Goal: Task Accomplishment & Management: Complete application form

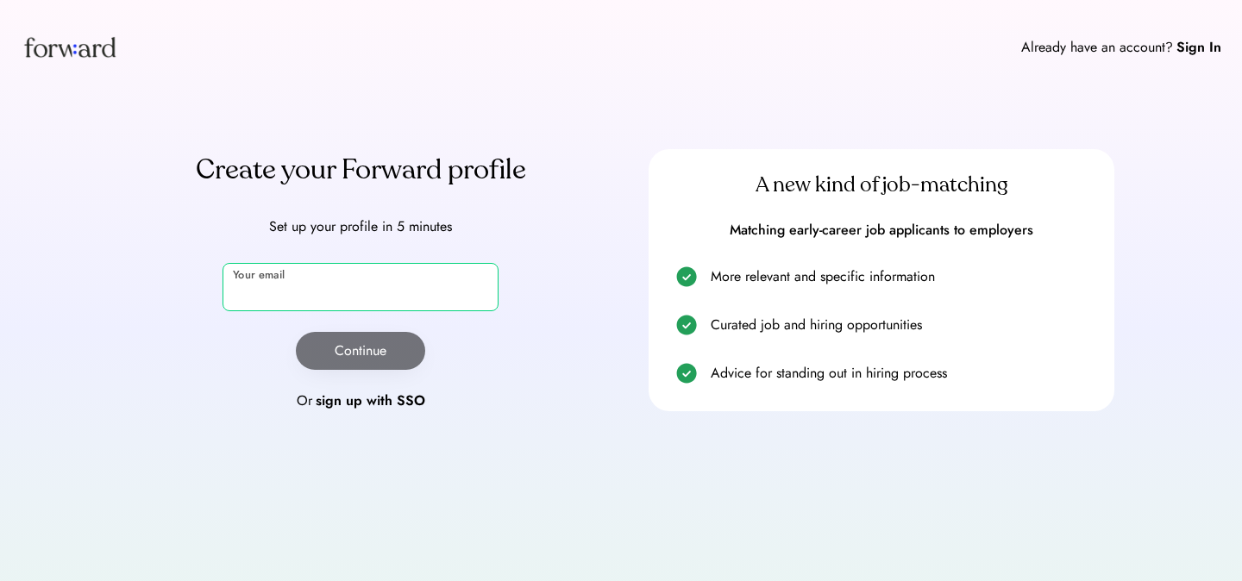
click at [424, 289] on input "email" at bounding box center [360, 287] width 276 height 48
type input "**********"
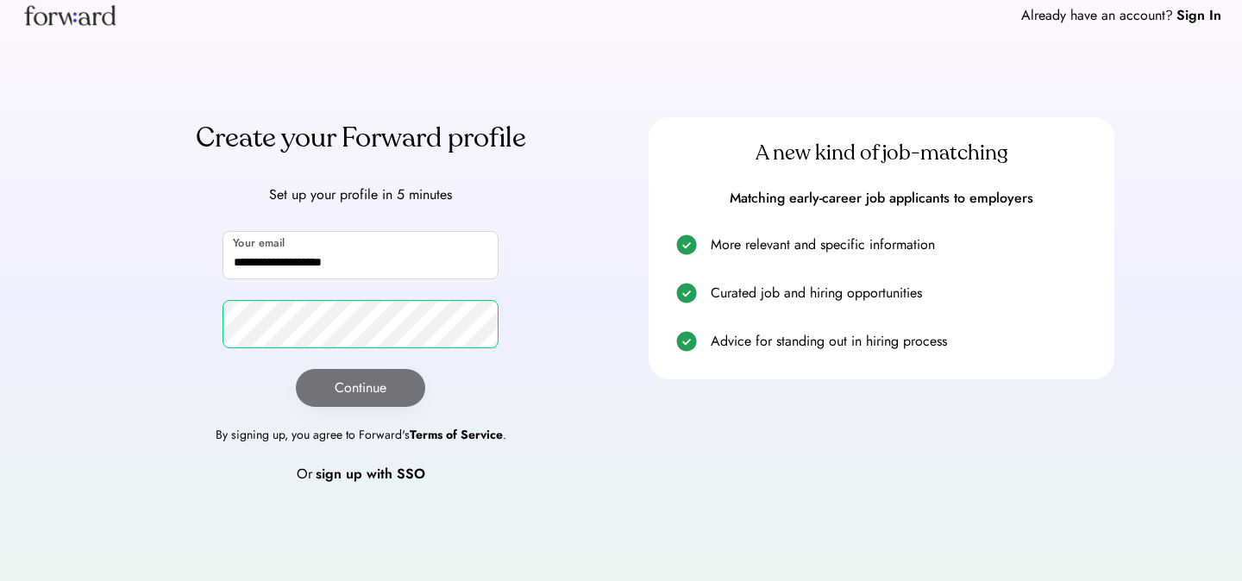
scroll to position [43, 0]
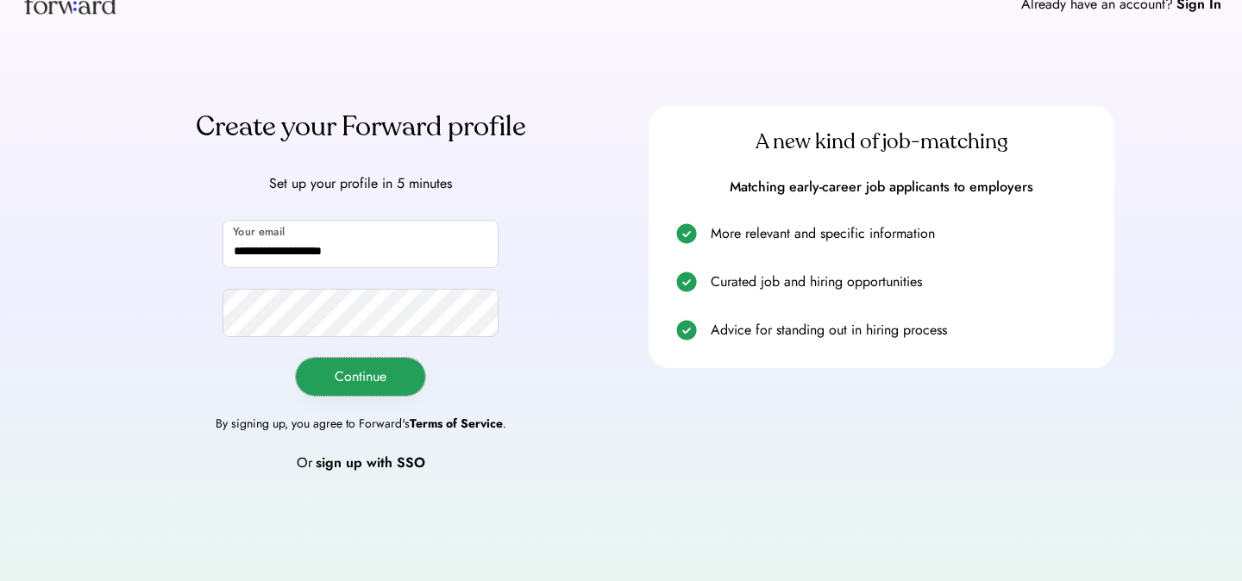
click at [394, 382] on button "Continue" at bounding box center [360, 377] width 129 height 38
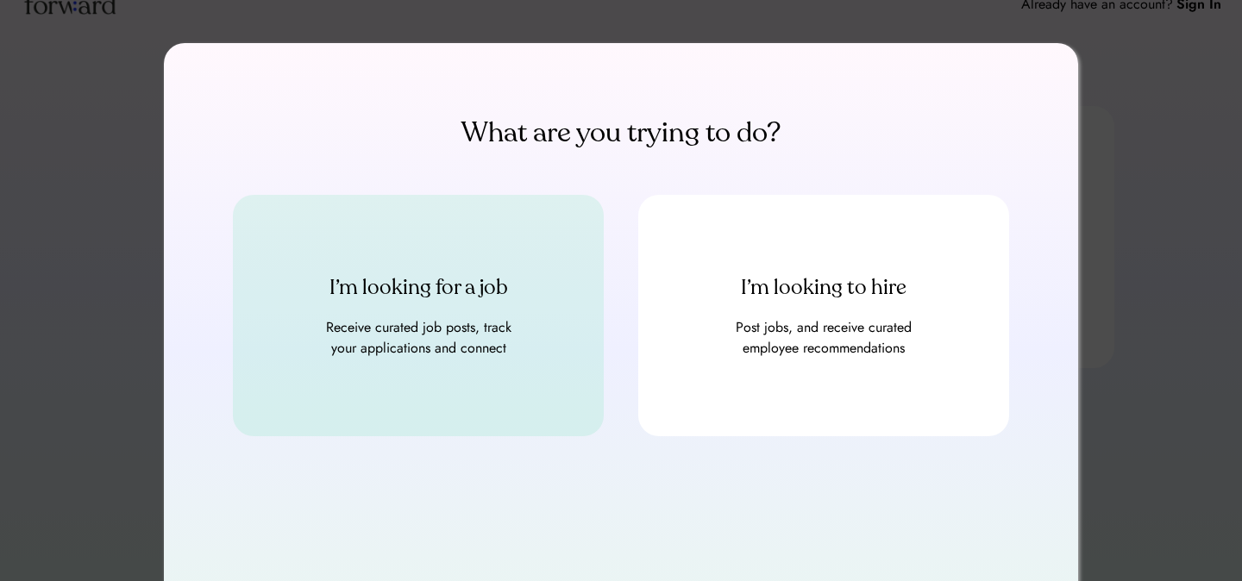
click at [448, 323] on div "Receive curated job posts, track your applications and connect" at bounding box center [418, 337] width 207 height 41
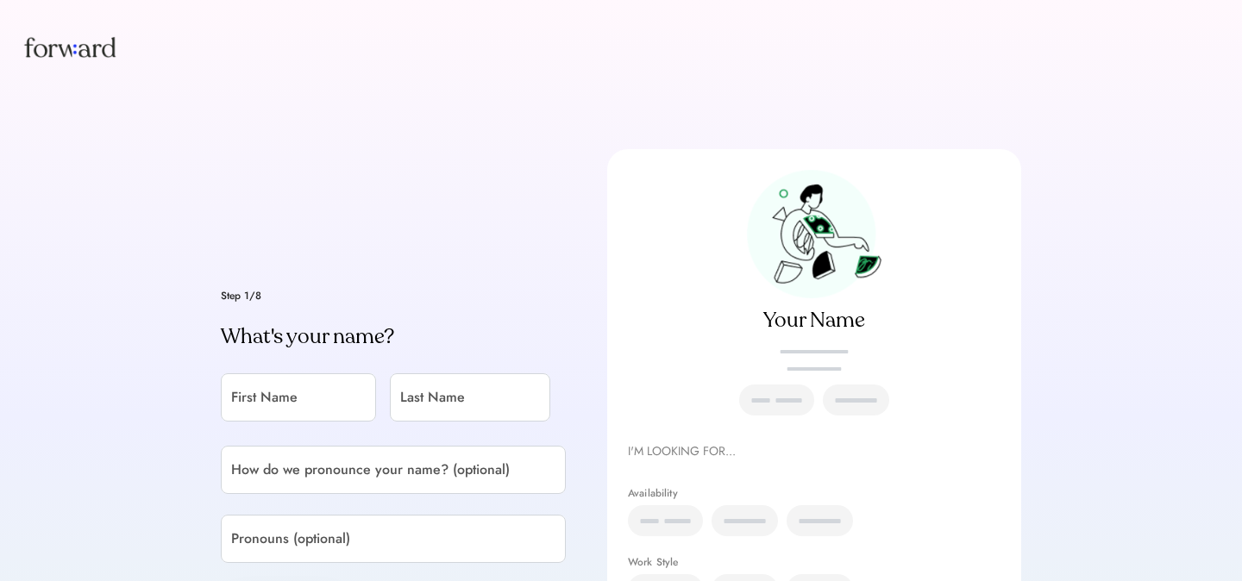
scroll to position [132, 0]
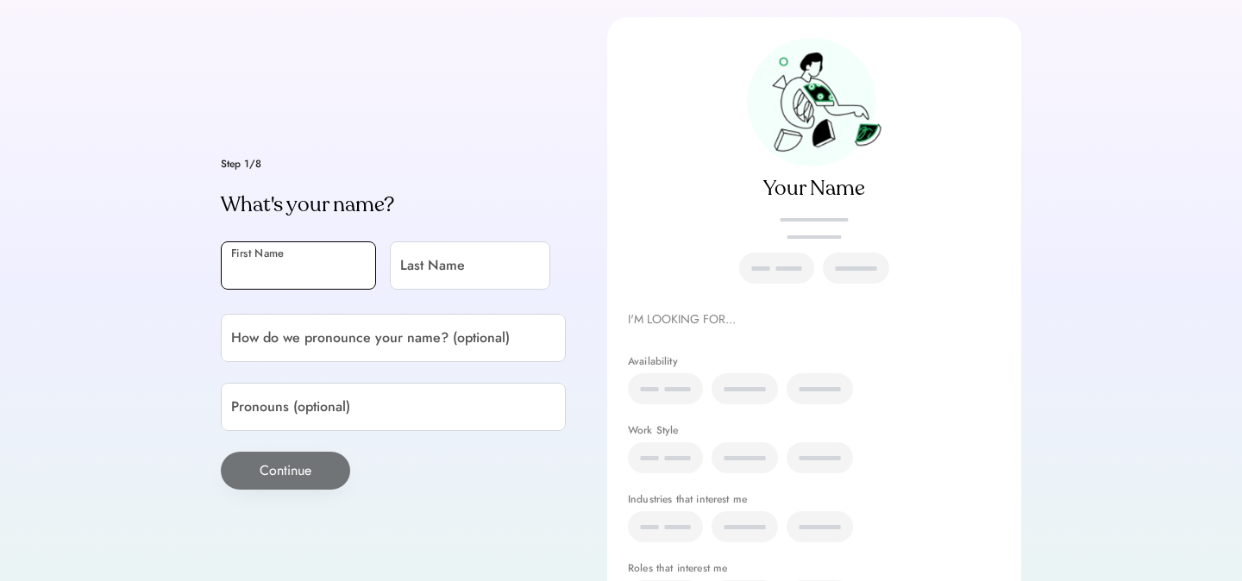
click at [318, 248] on input "input" at bounding box center [298, 265] width 155 height 48
type input "*****"
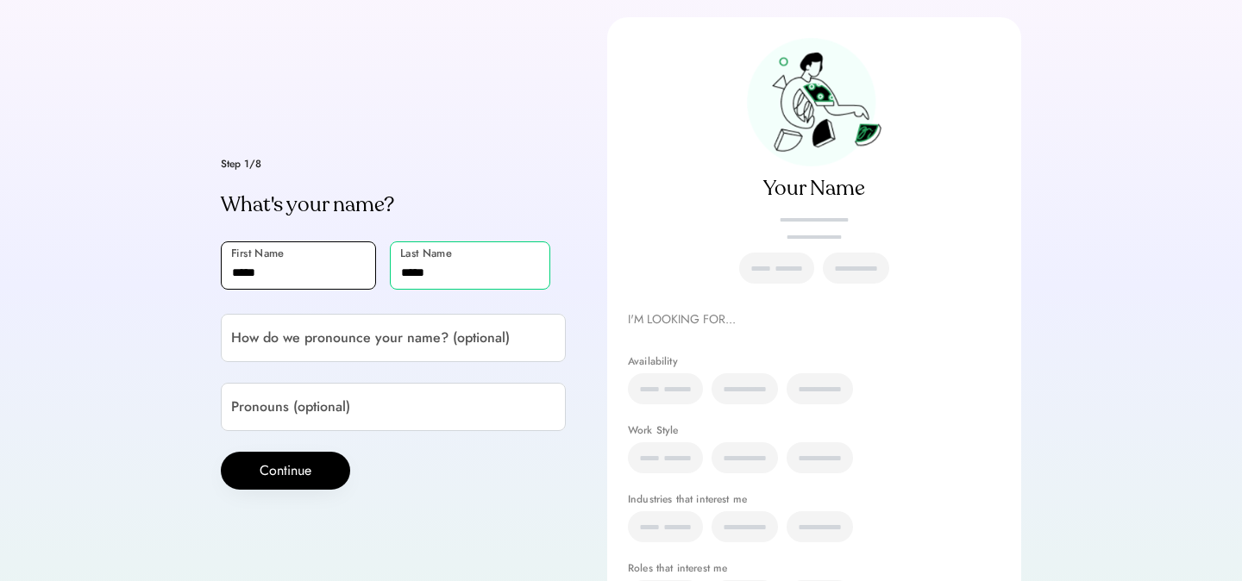
type input "*****"
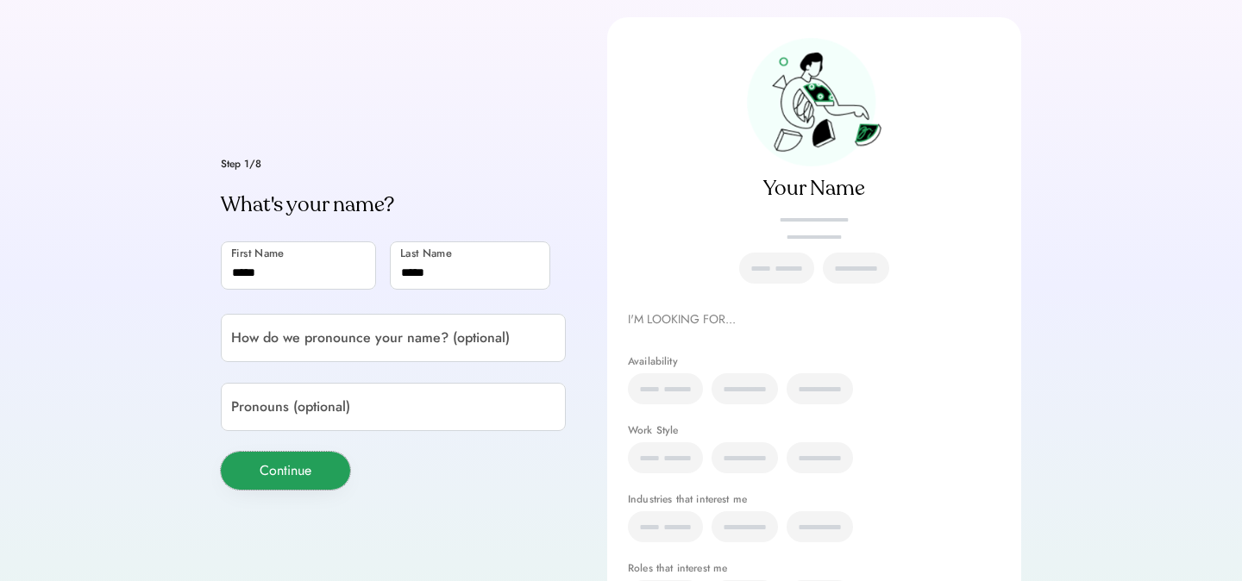
click at [283, 461] on button "Continue" at bounding box center [285, 471] width 129 height 38
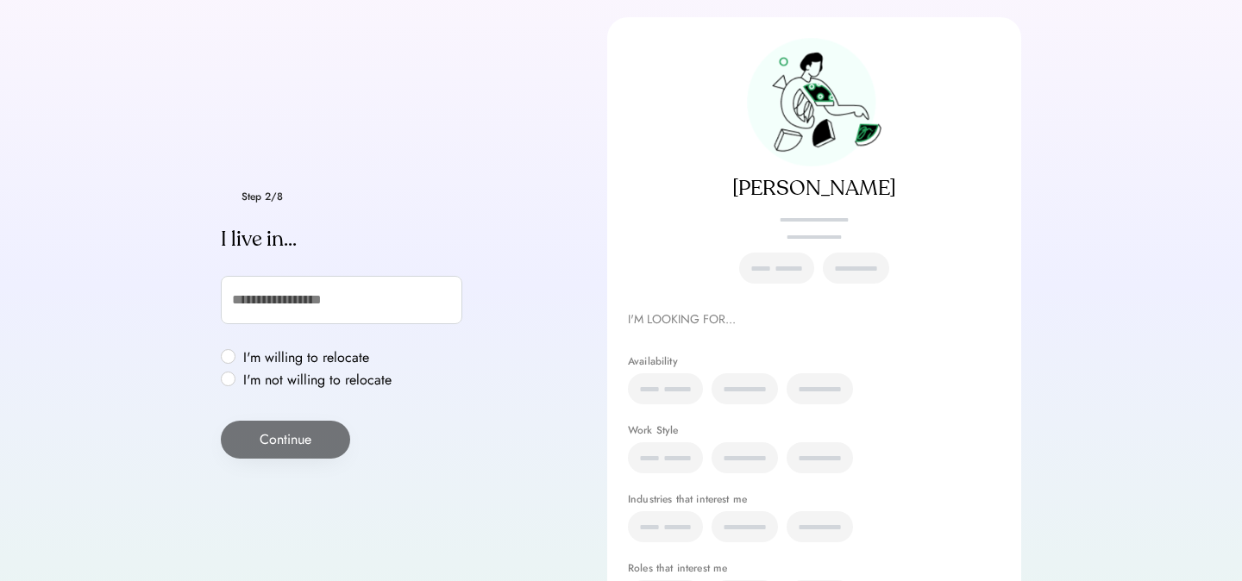
scroll to position [163, 0]
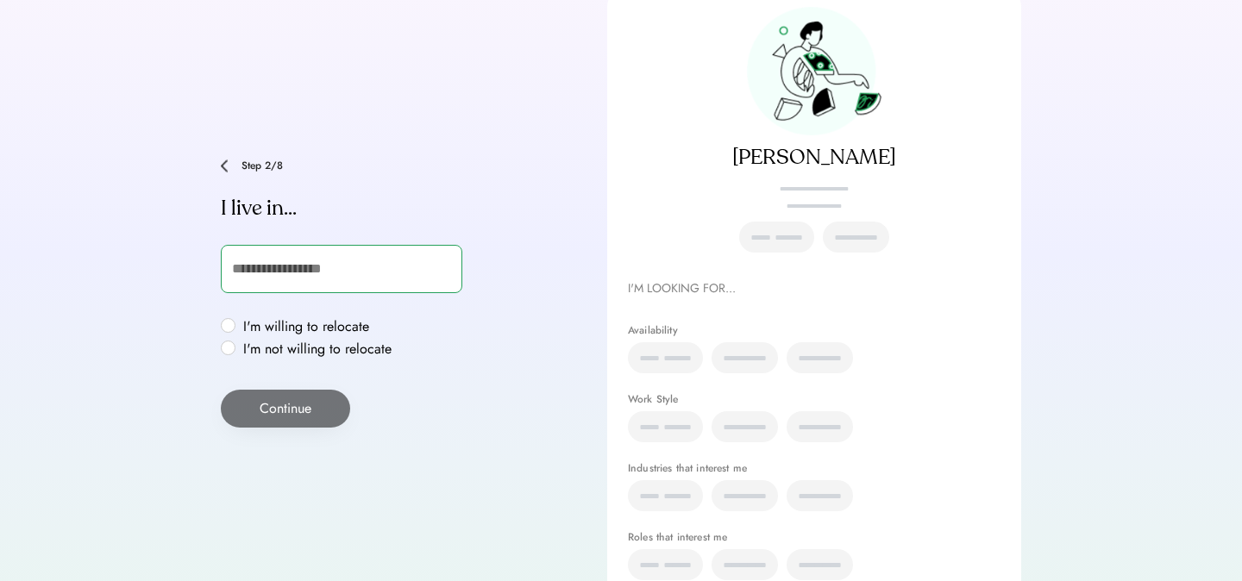
click at [332, 272] on input "text" at bounding box center [341, 269] width 241 height 48
type input "***"
type input "**********"
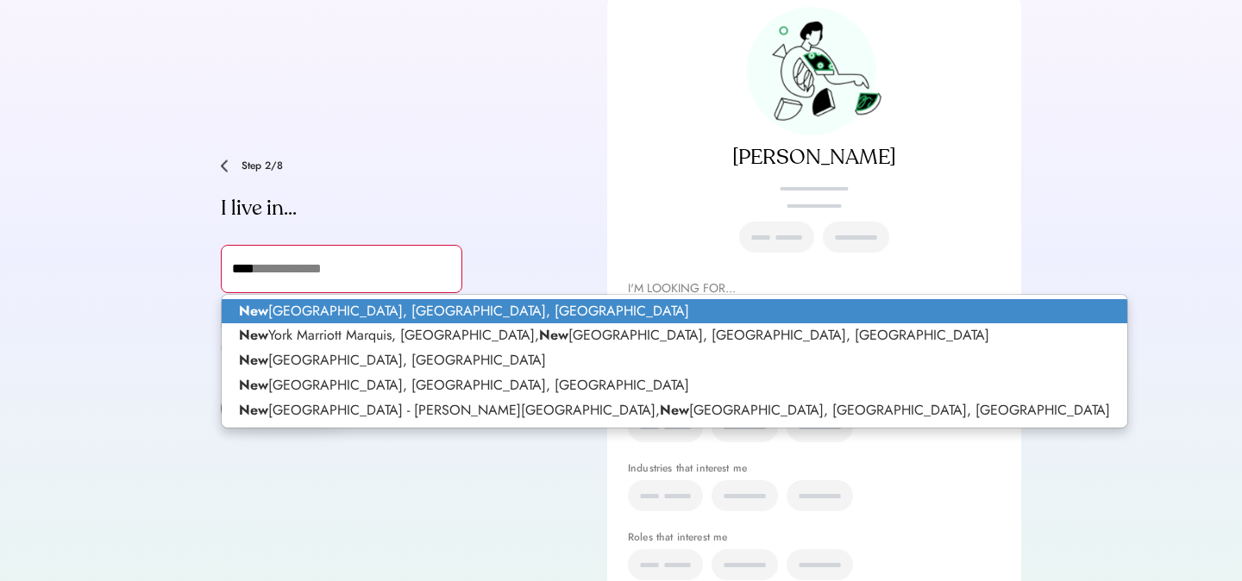
click at [320, 313] on p "New York, NY, USA" at bounding box center [674, 311] width 905 height 25
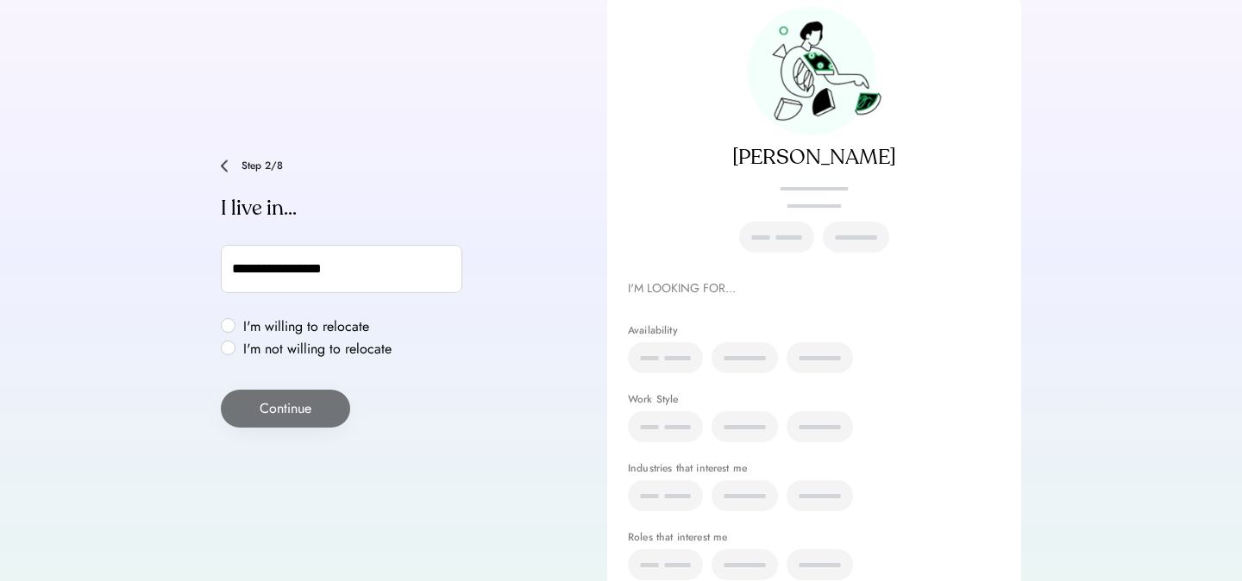
type input "**********"
click at [238, 345] on label "I'm not willing to relocate" at bounding box center [317, 349] width 159 height 14
click at [270, 404] on button "Continue" at bounding box center [285, 409] width 129 height 38
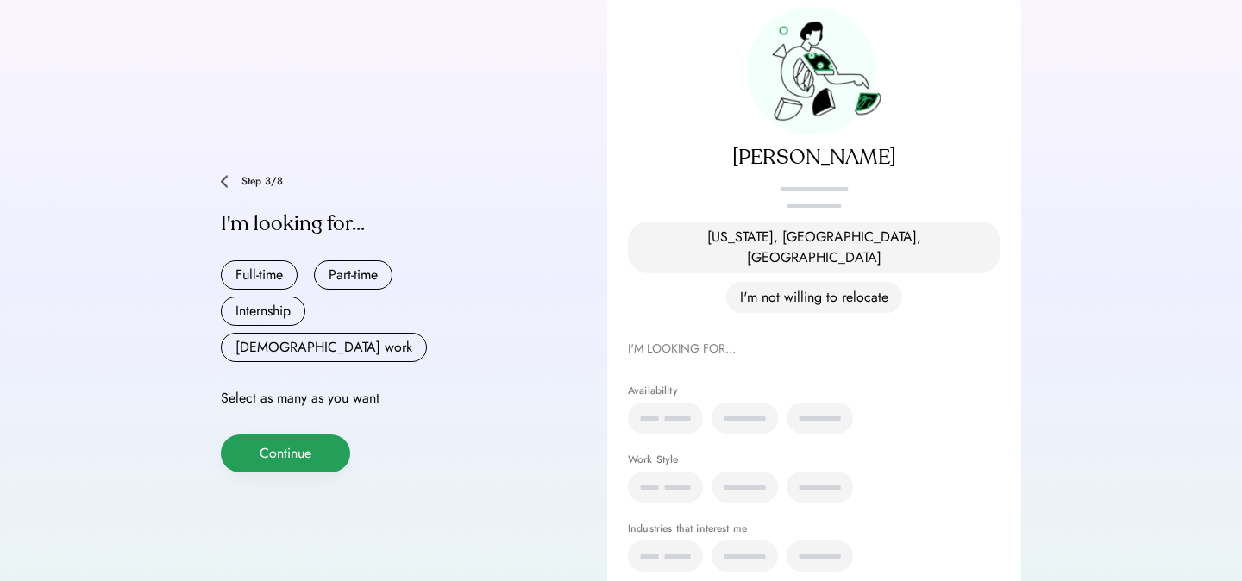
scroll to position [166, 0]
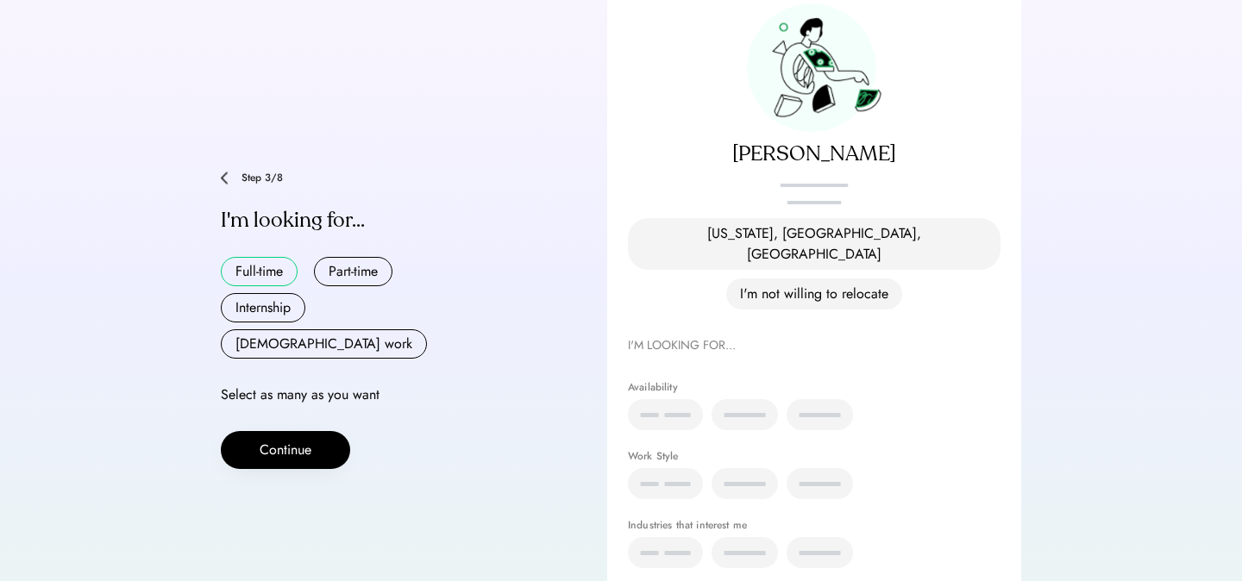
click at [269, 257] on button "Full-time" at bounding box center [259, 271] width 77 height 29
click at [348, 257] on button "Part-time" at bounding box center [353, 271] width 78 height 29
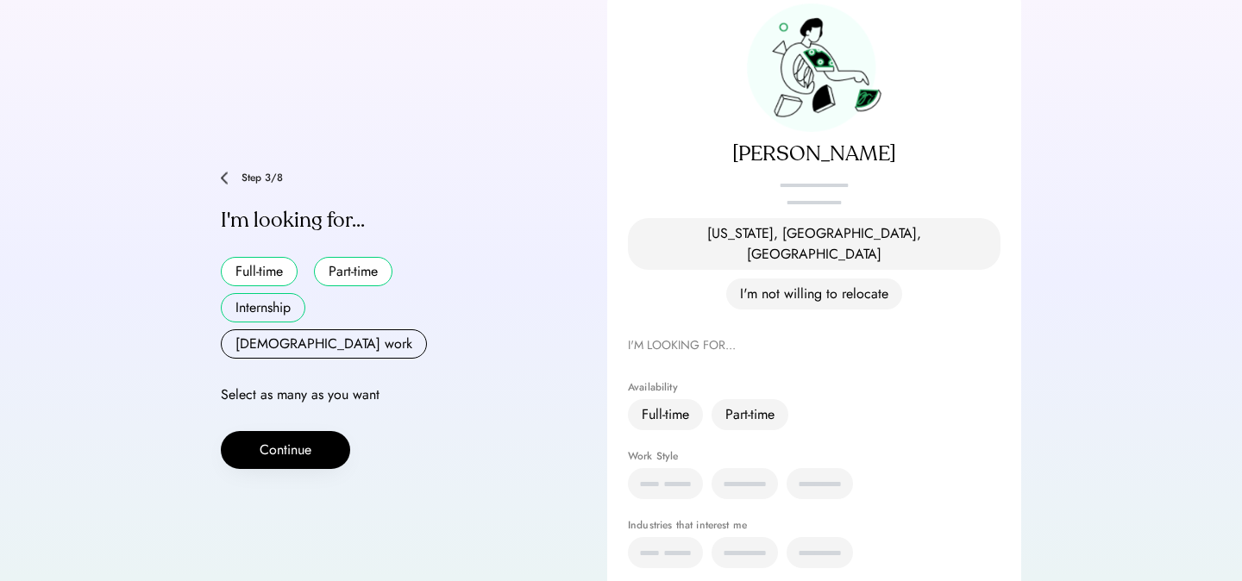
click at [274, 297] on button "Internship" at bounding box center [263, 307] width 85 height 29
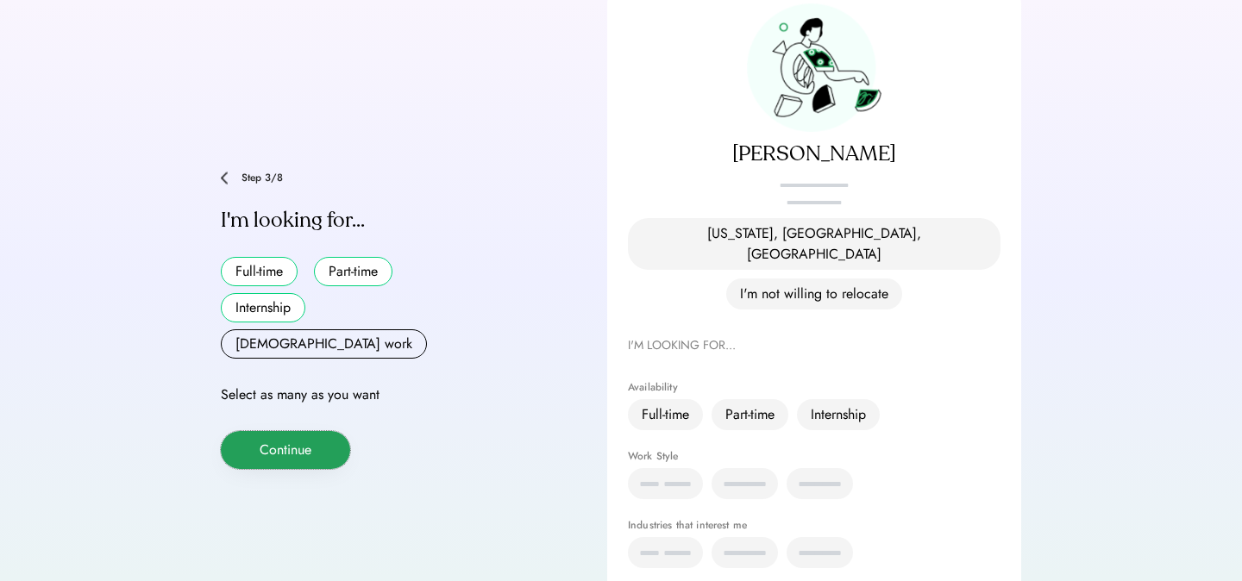
click at [289, 431] on button "Continue" at bounding box center [285, 450] width 129 height 38
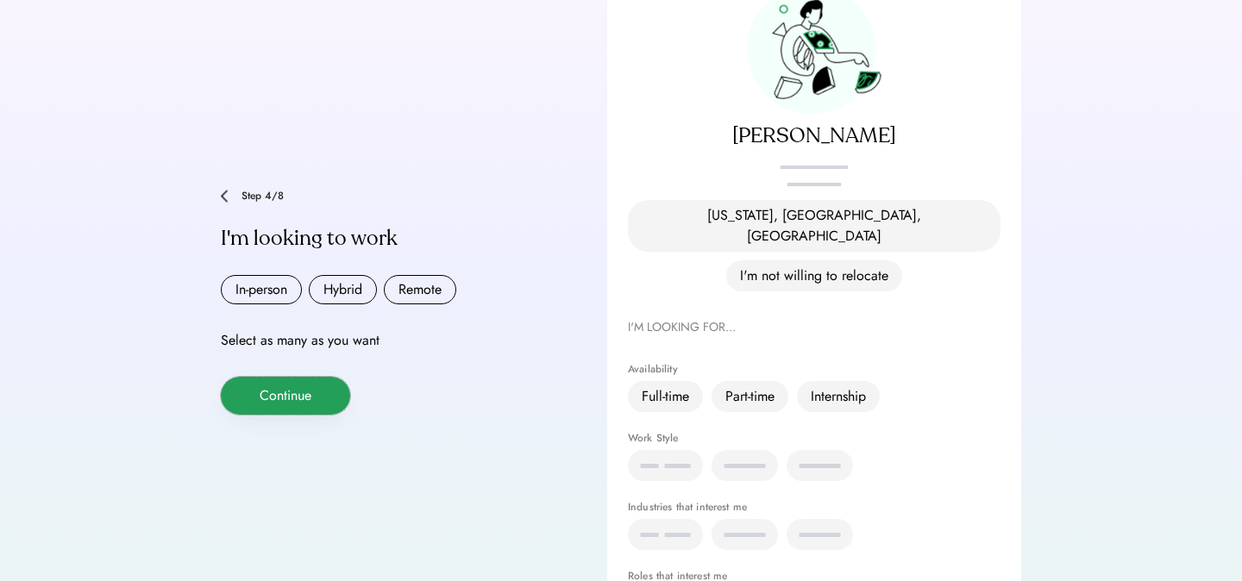
click at [270, 377] on button "Continue" at bounding box center [285, 396] width 129 height 38
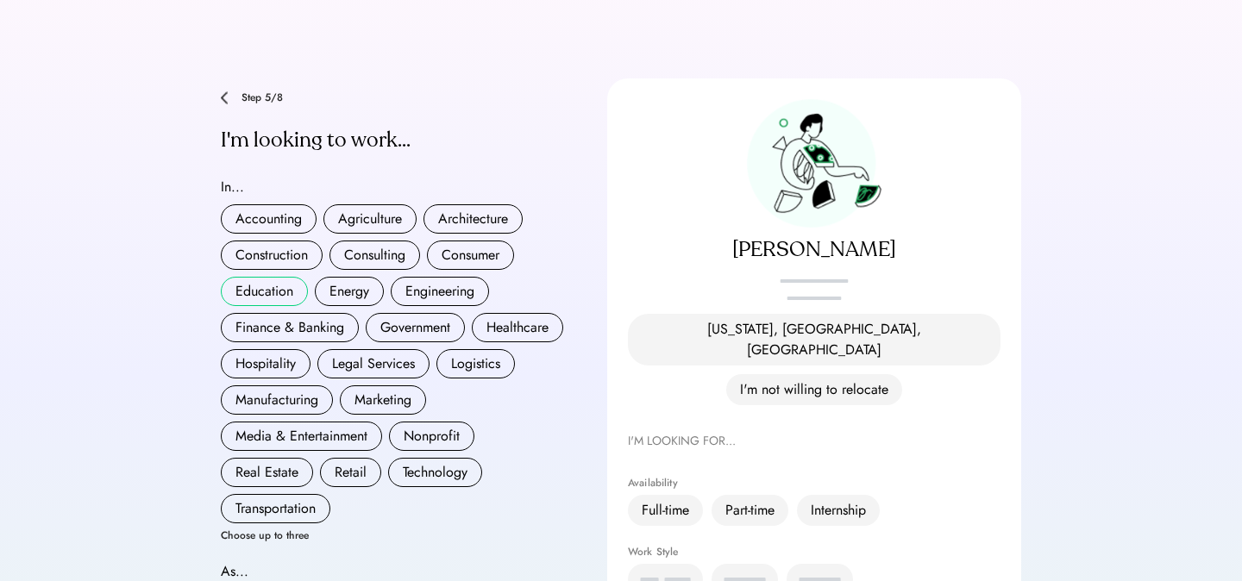
scroll to position [88, 0]
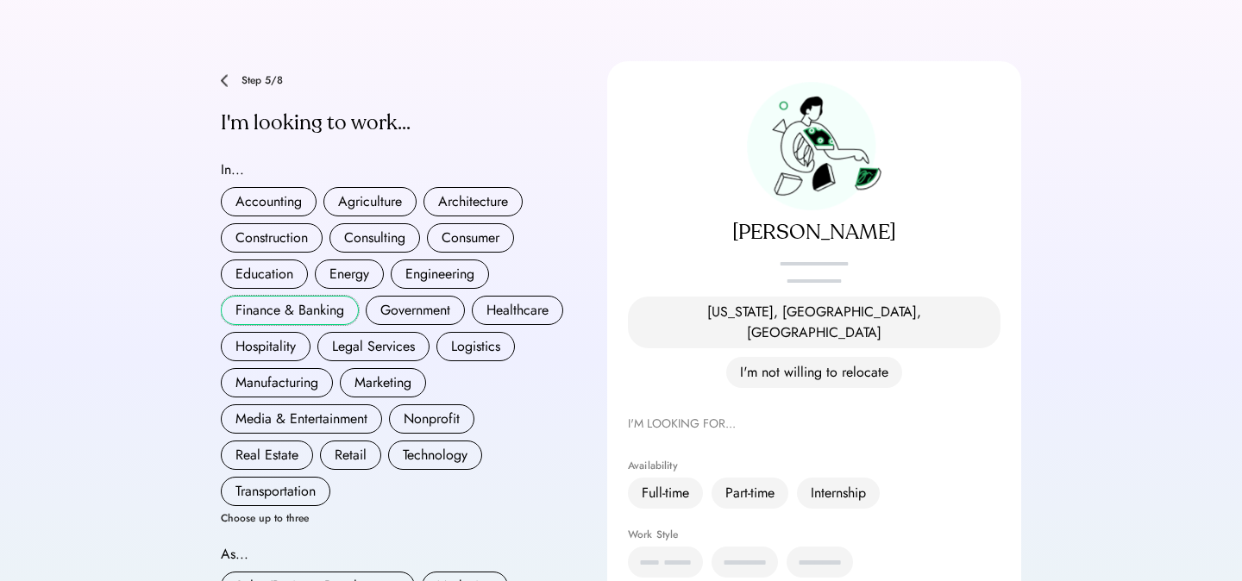
click at [284, 300] on button "Finance & Banking" at bounding box center [290, 310] width 138 height 29
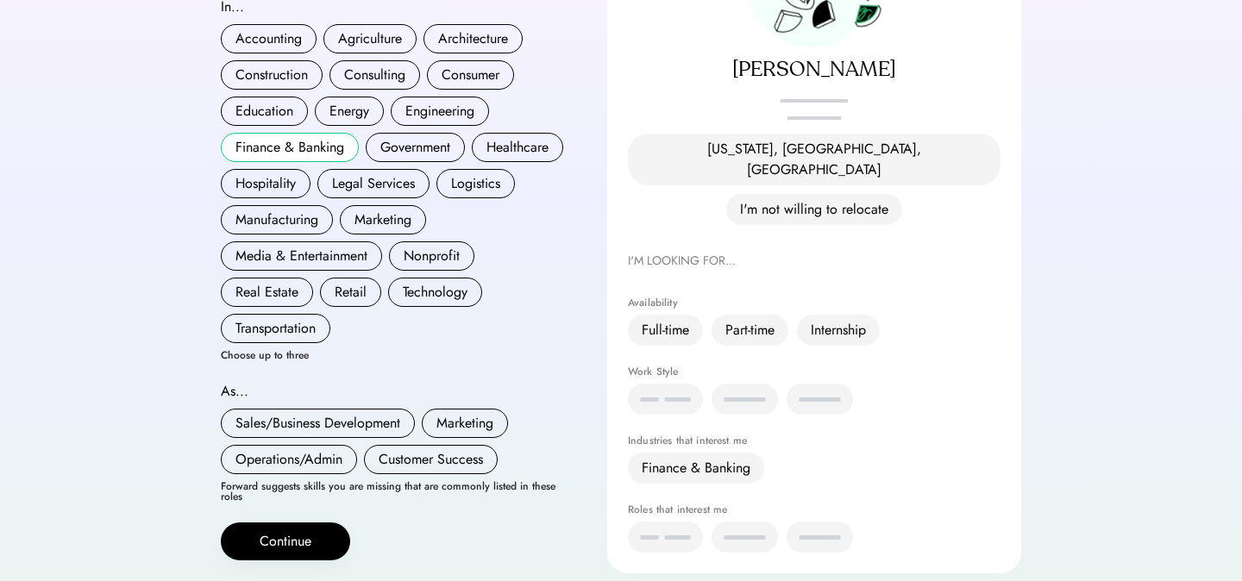
scroll to position [266, 0]
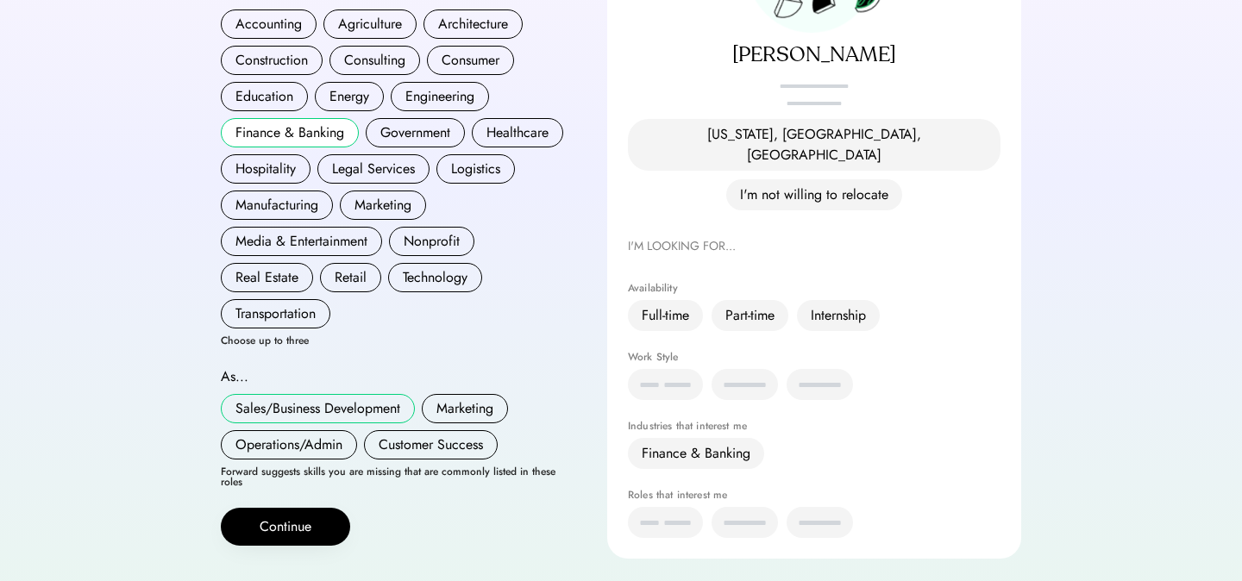
click at [332, 397] on button "Sales/Business Development" at bounding box center [318, 408] width 194 height 29
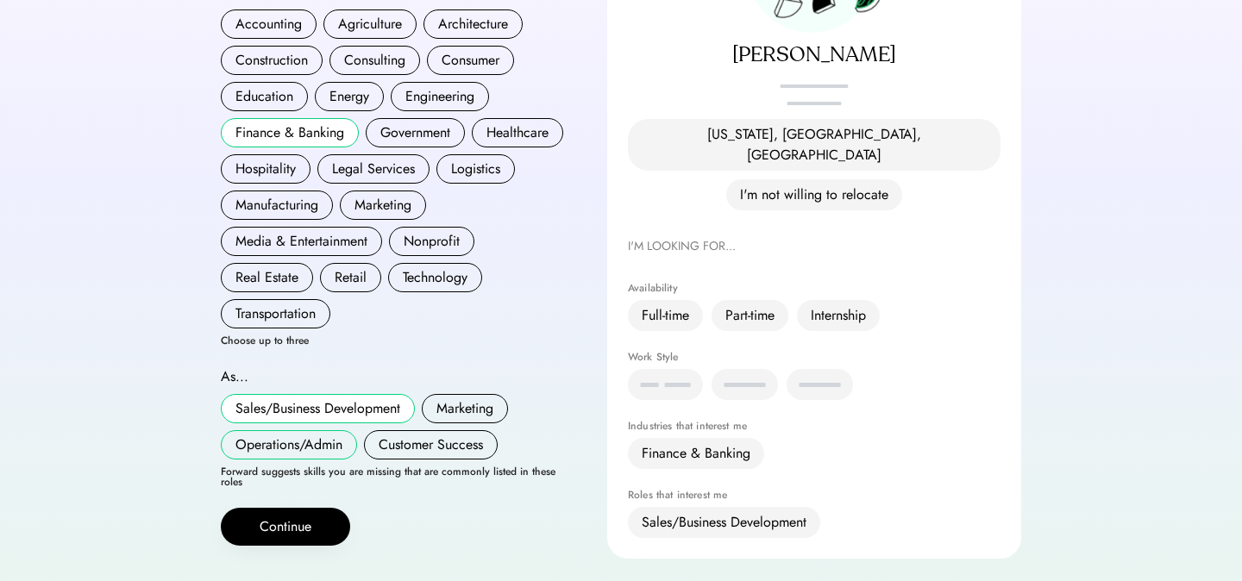
click at [329, 430] on button "Operations/Admin" at bounding box center [289, 444] width 136 height 29
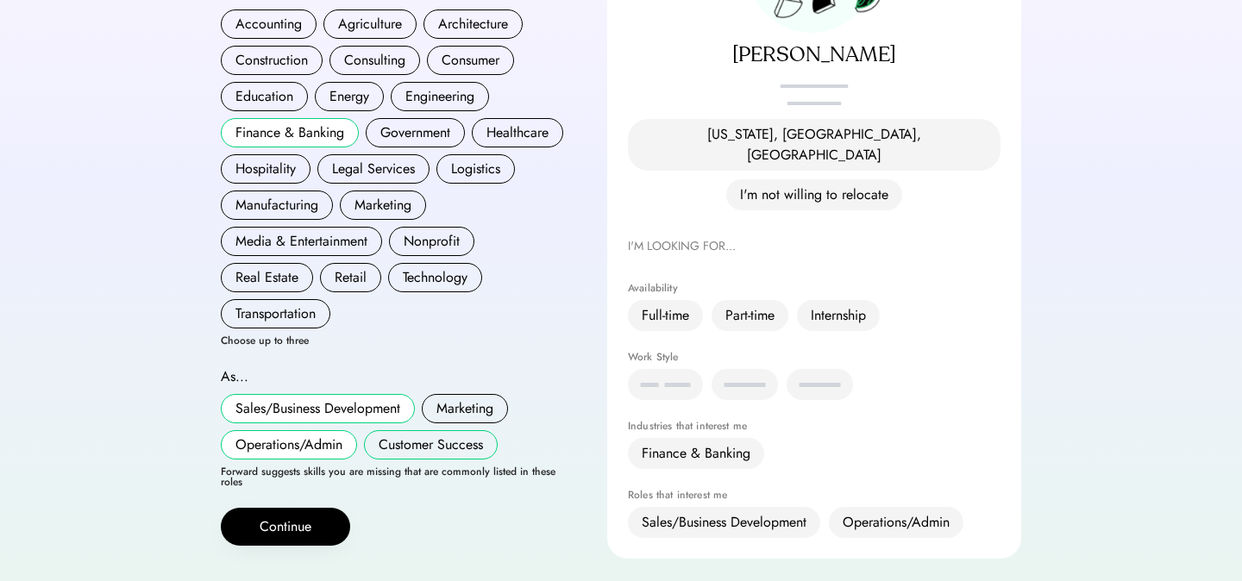
click at [398, 430] on button "Customer Success" at bounding box center [431, 444] width 134 height 29
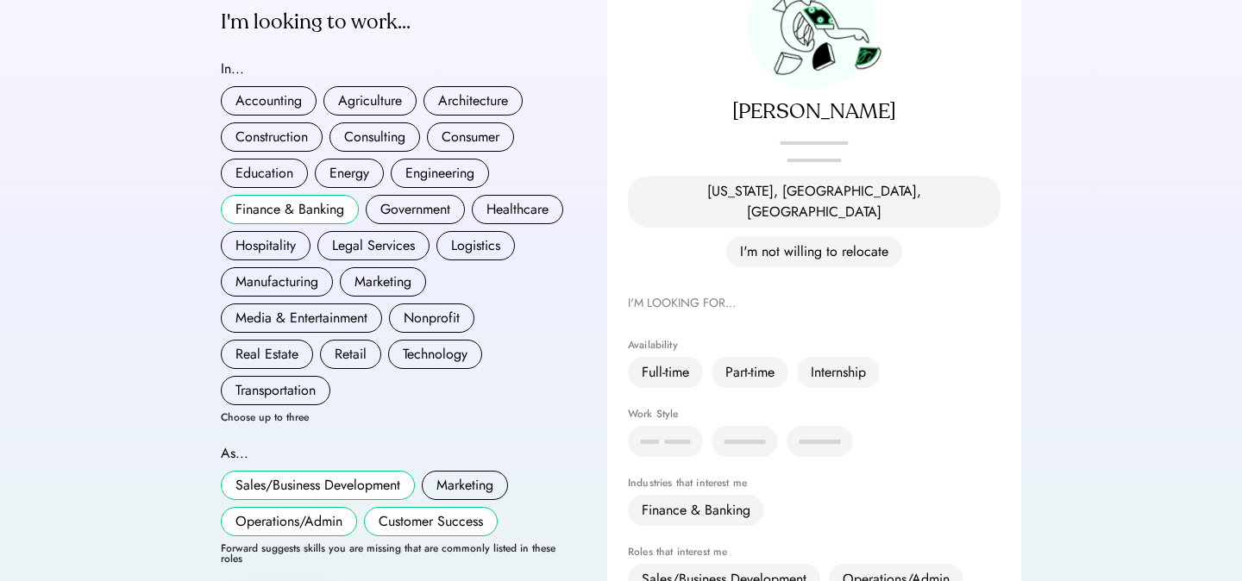
scroll to position [210, 0]
click at [403, 266] on button "Marketing" at bounding box center [383, 280] width 86 height 29
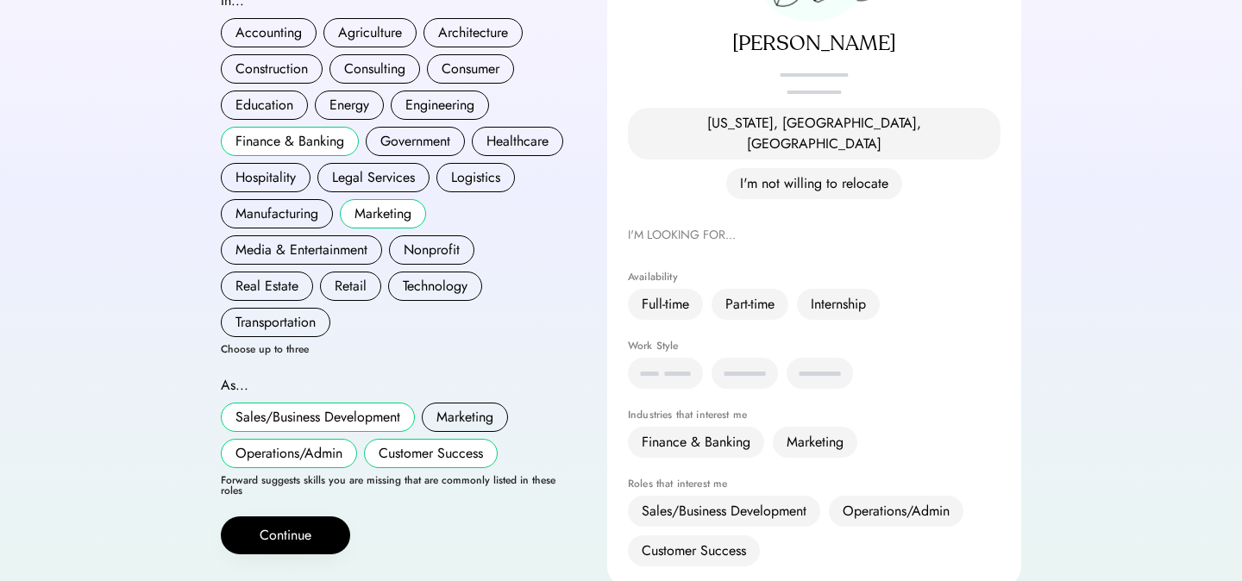
scroll to position [286, 0]
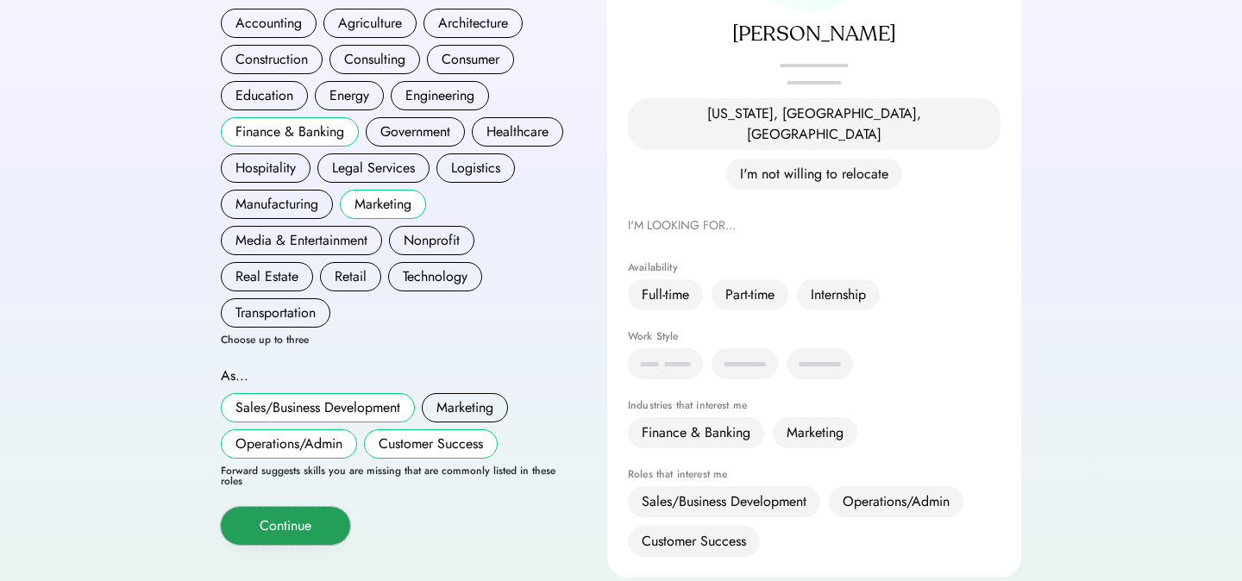
click at [309, 507] on button "Continue" at bounding box center [285, 526] width 129 height 38
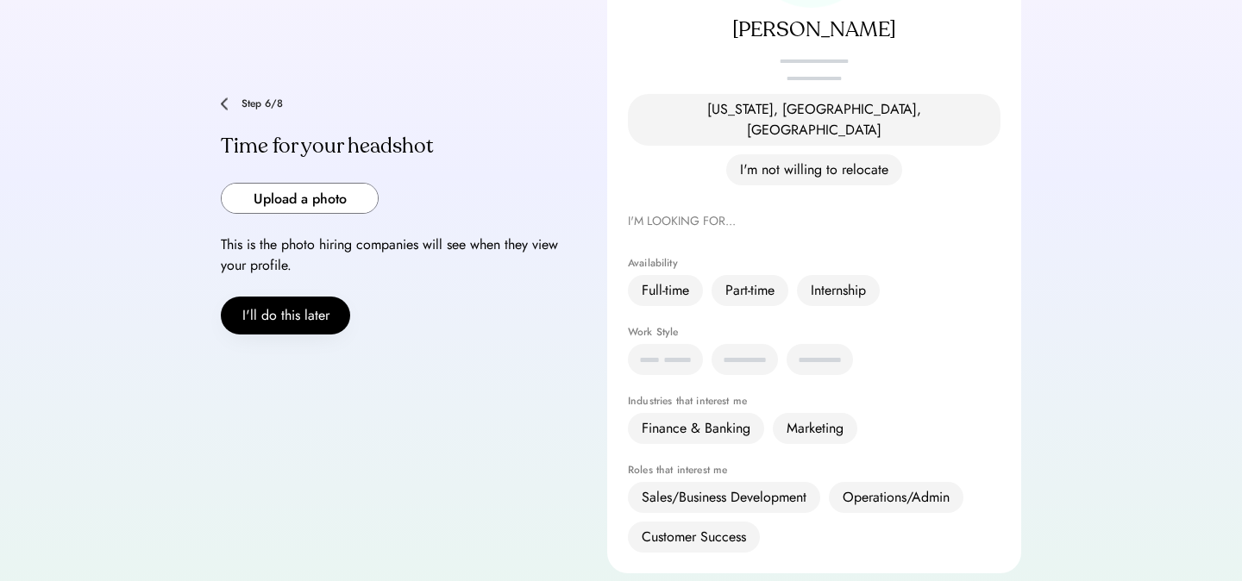
click at [345, 184] on input "file" at bounding box center [300, 198] width 156 height 29
click at [329, 184] on input "file" at bounding box center [300, 198] width 156 height 29
type input "**********"
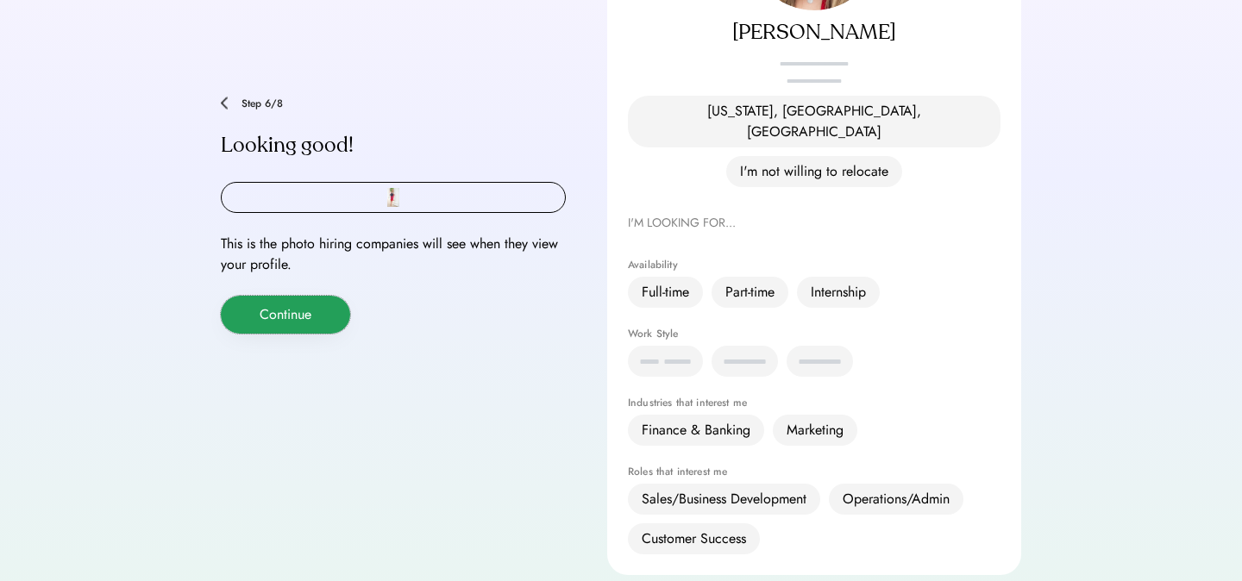
click at [303, 296] on button "Continue" at bounding box center [285, 315] width 129 height 38
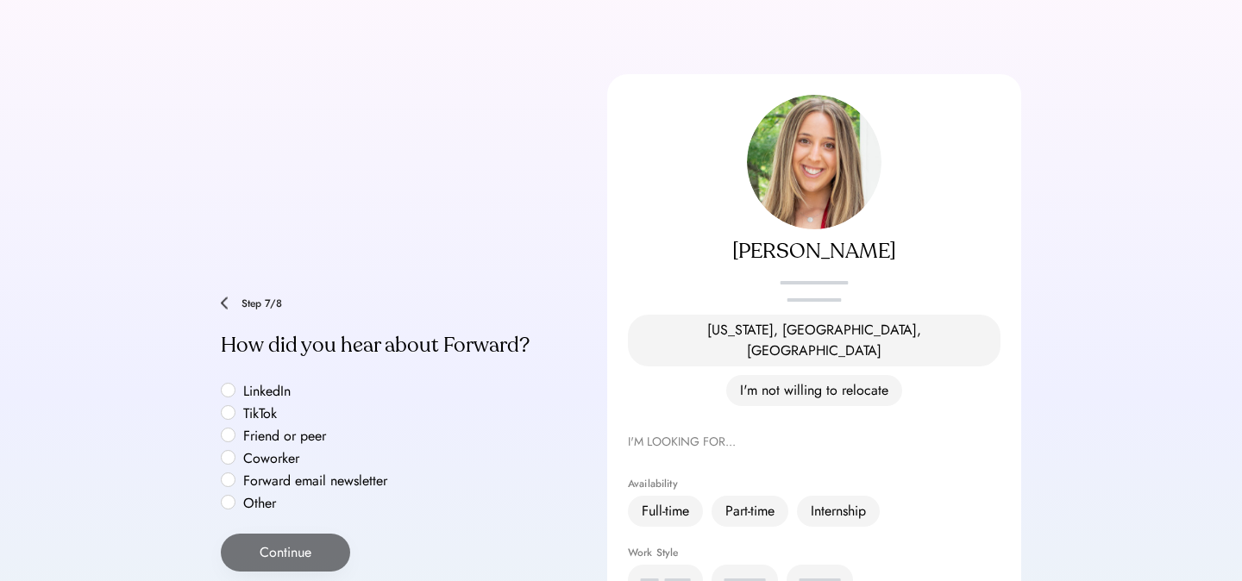
scroll to position [71, 0]
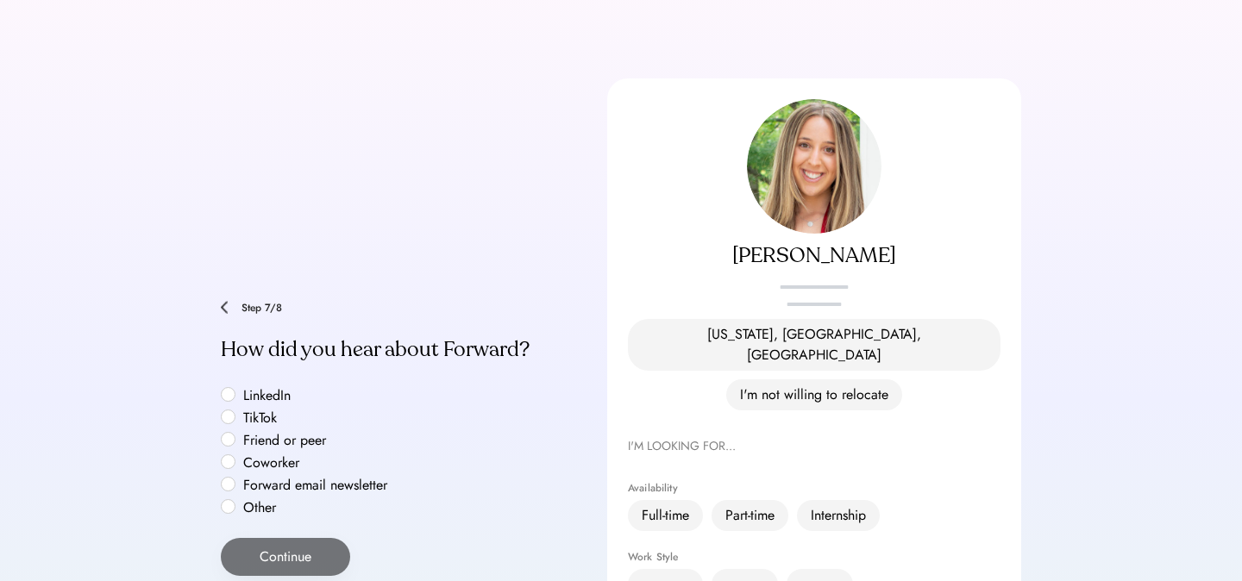
click at [815, 190] on img at bounding box center [814, 166] width 135 height 135
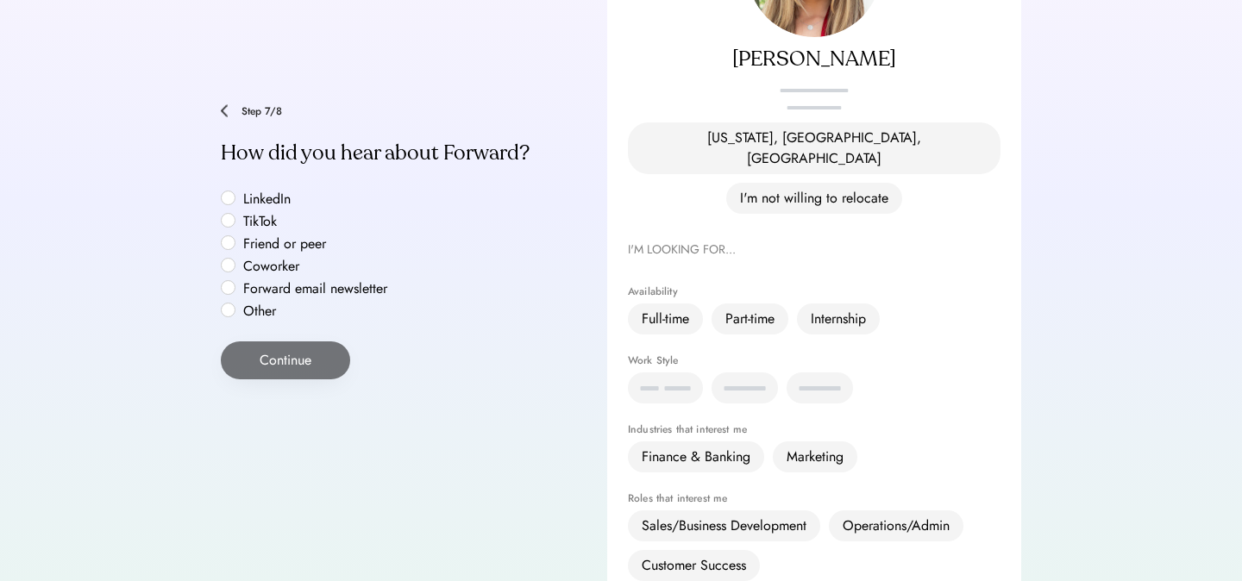
scroll to position [269, 0]
click at [227, 103] on img at bounding box center [224, 109] width 7 height 13
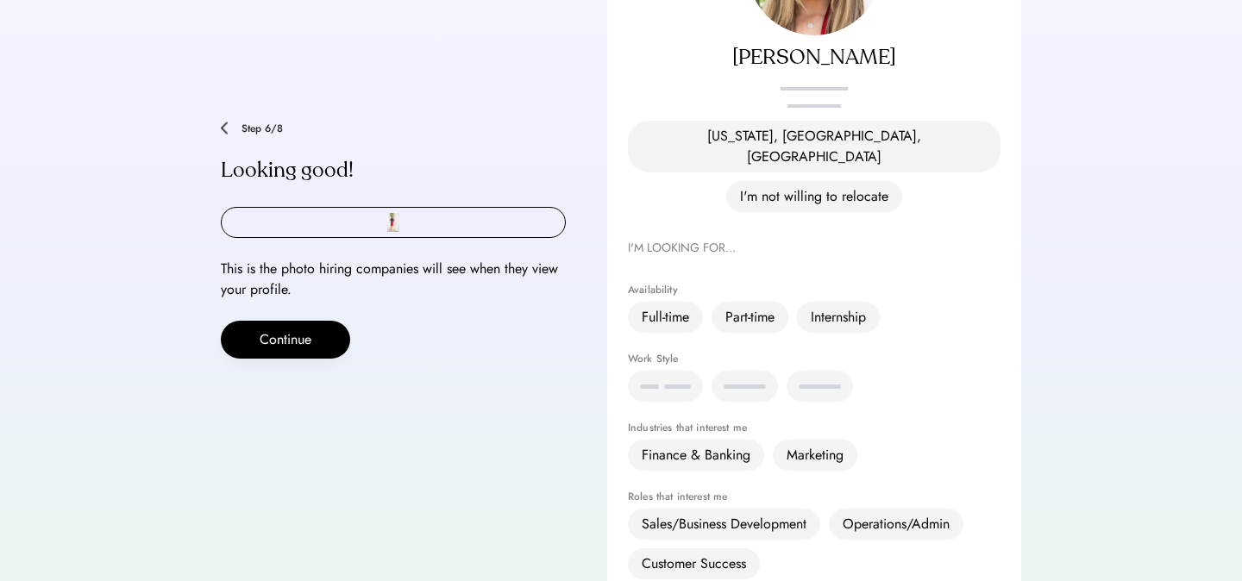
scroll to position [288, 0]
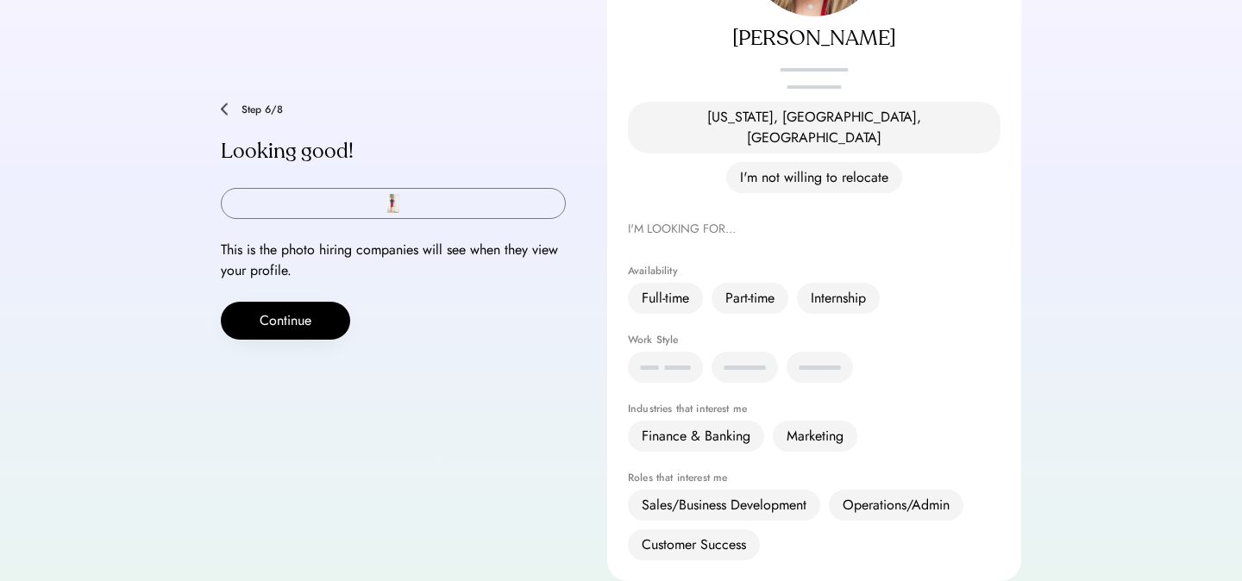
click at [391, 189] on input "file" at bounding box center [393, 203] width 343 height 29
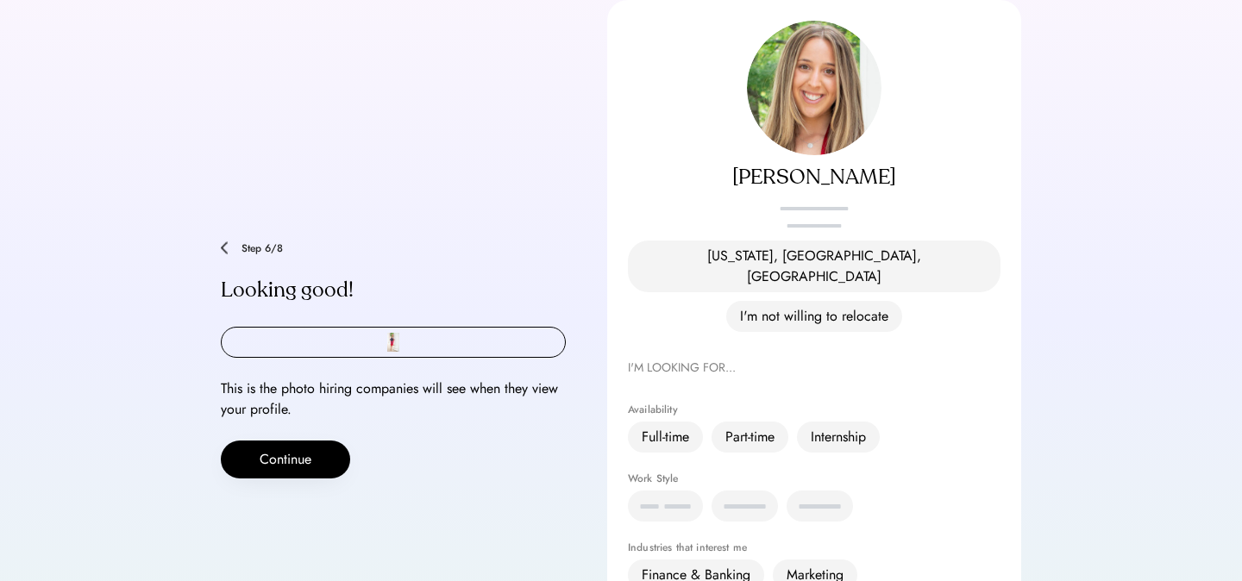
scroll to position [0, 0]
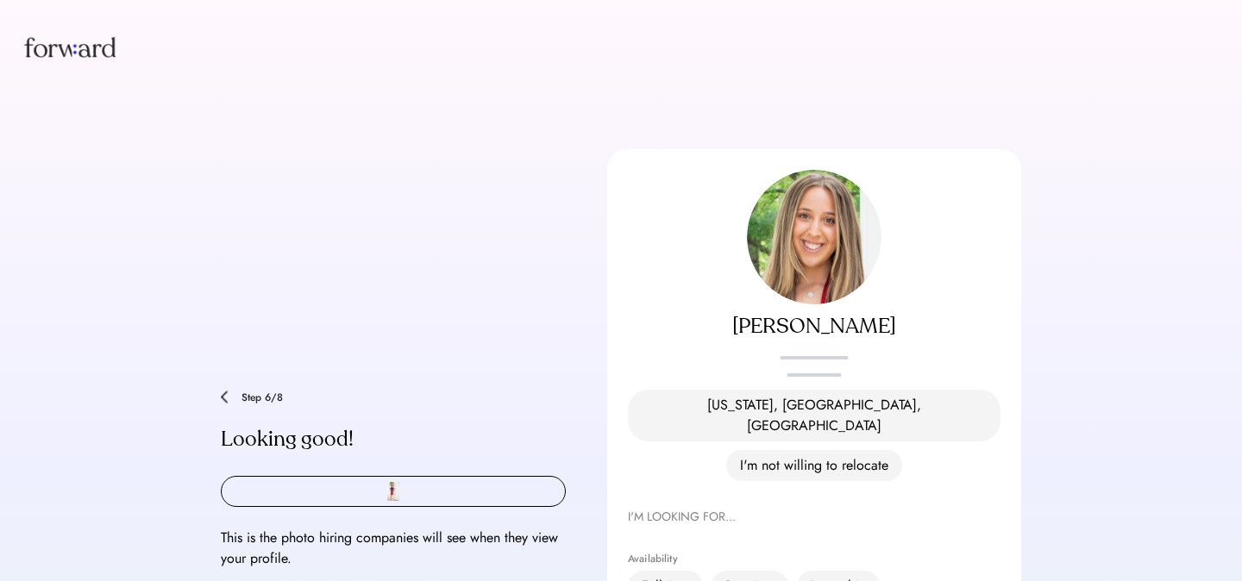
click at [832, 253] on img at bounding box center [814, 237] width 135 height 135
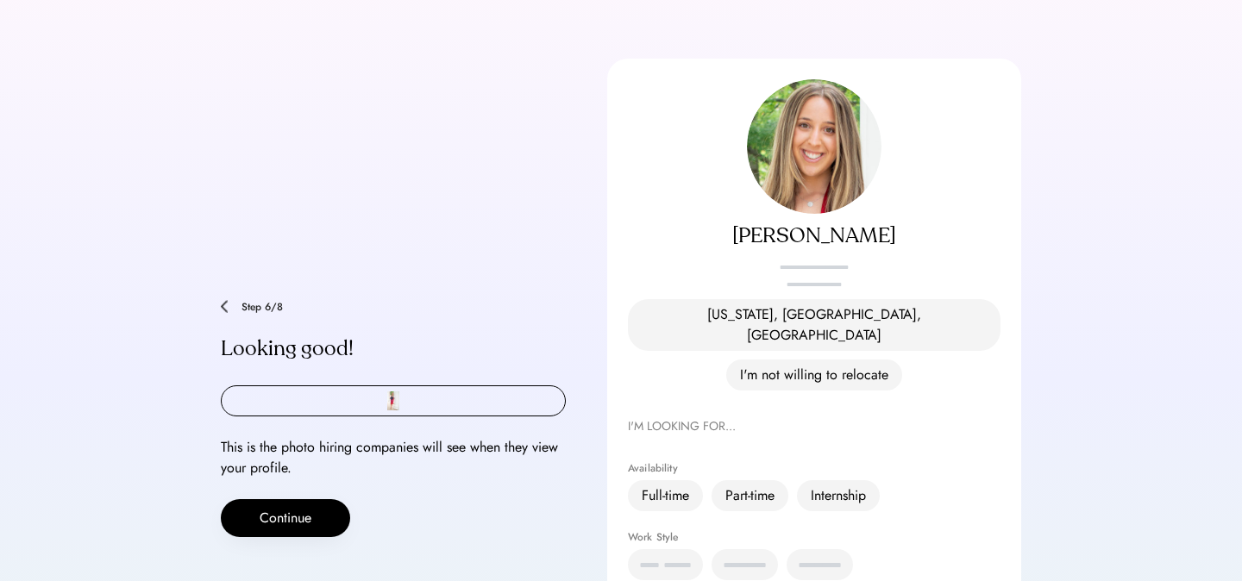
scroll to position [93, 0]
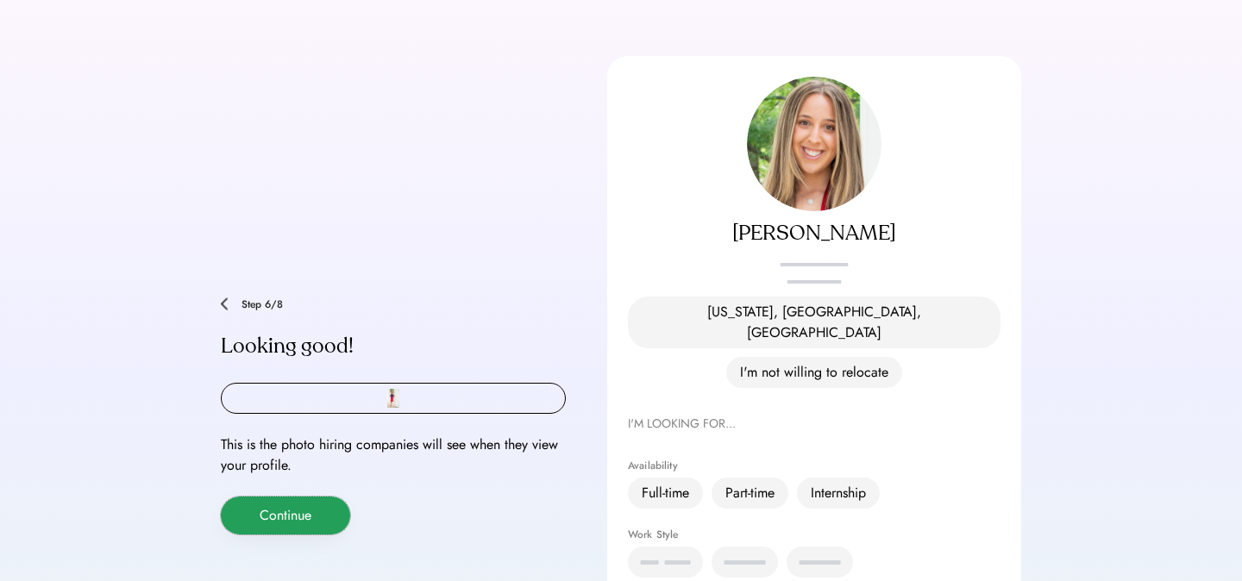
click at [297, 497] on button "Continue" at bounding box center [285, 516] width 129 height 38
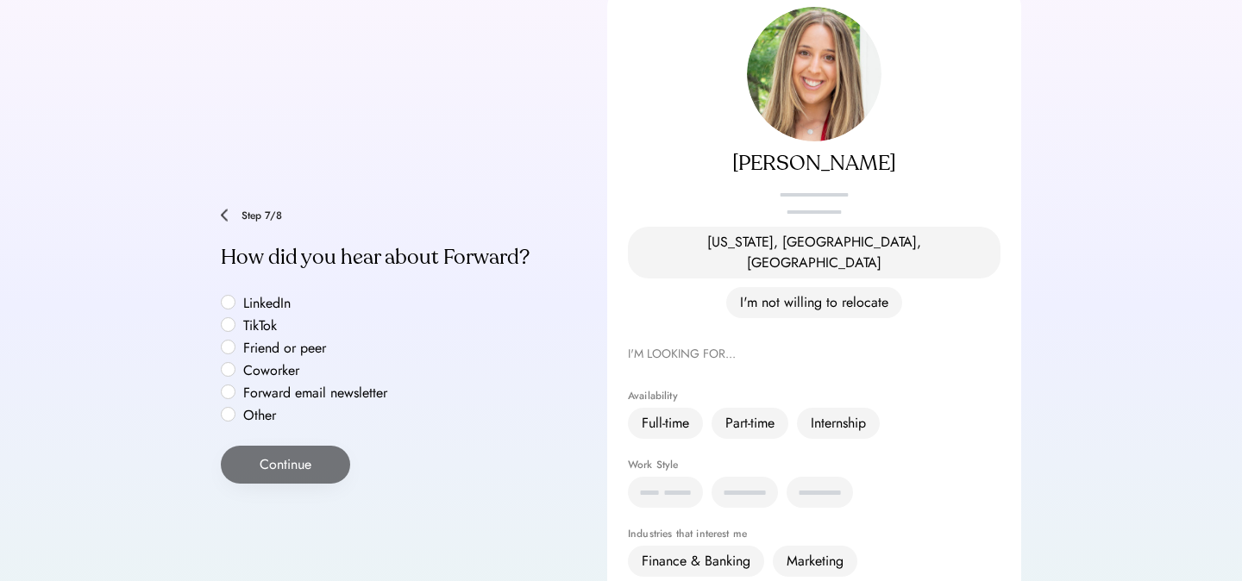
scroll to position [165, 0]
click at [259, 295] on label "LinkedIn" at bounding box center [315, 302] width 155 height 14
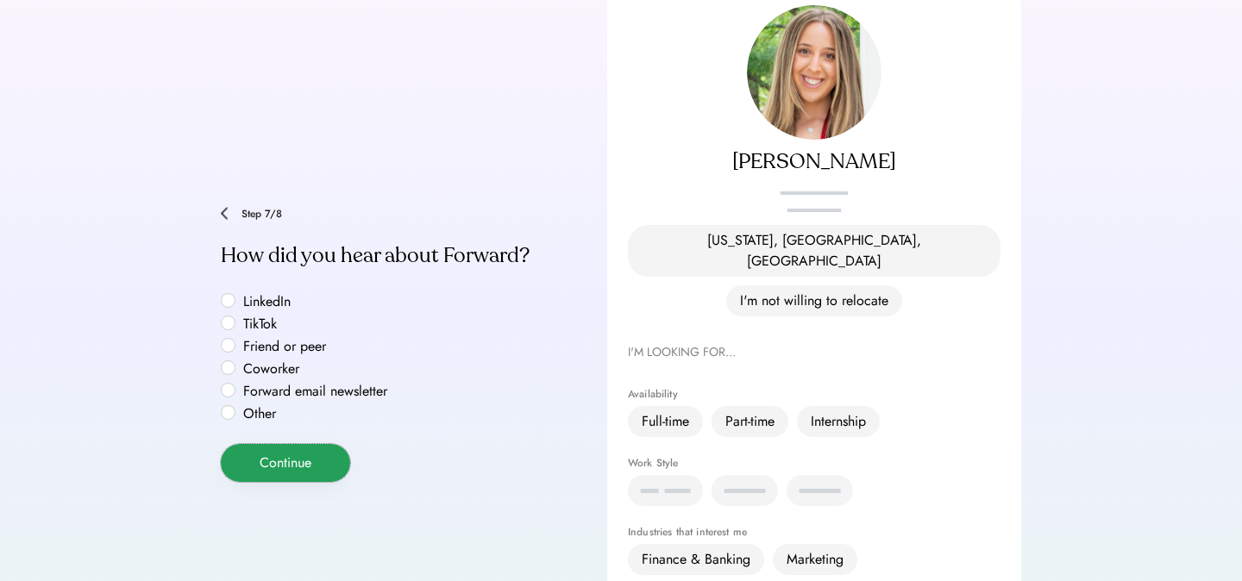
click at [285, 444] on button "Continue" at bounding box center [285, 463] width 129 height 38
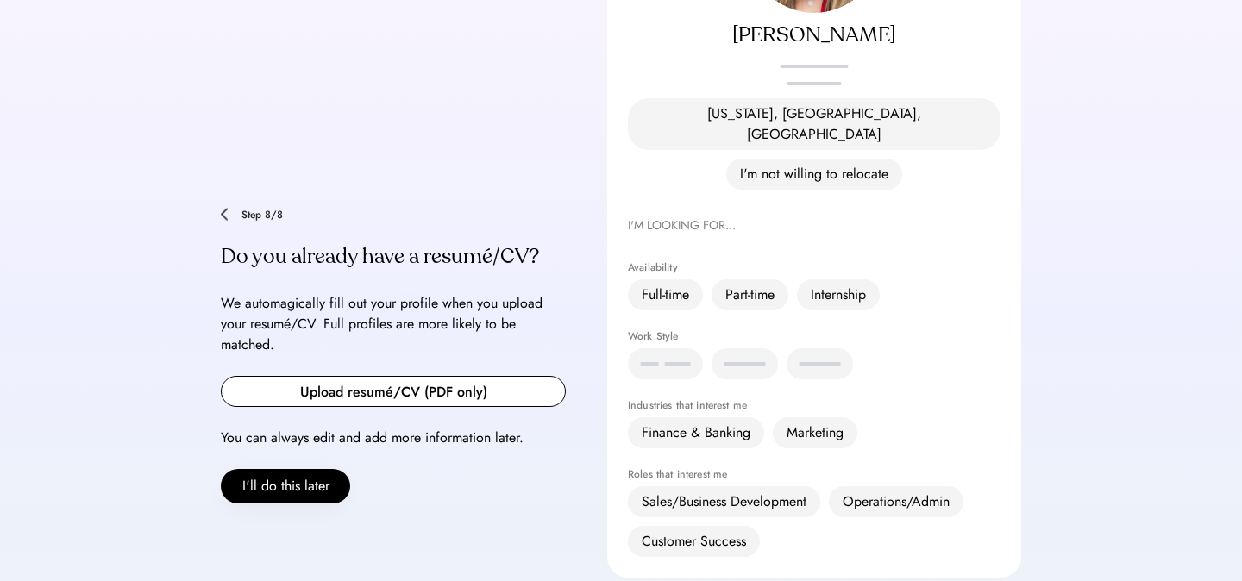
click at [310, 377] on input "file" at bounding box center [393, 391] width 343 height 29
type input "**********"
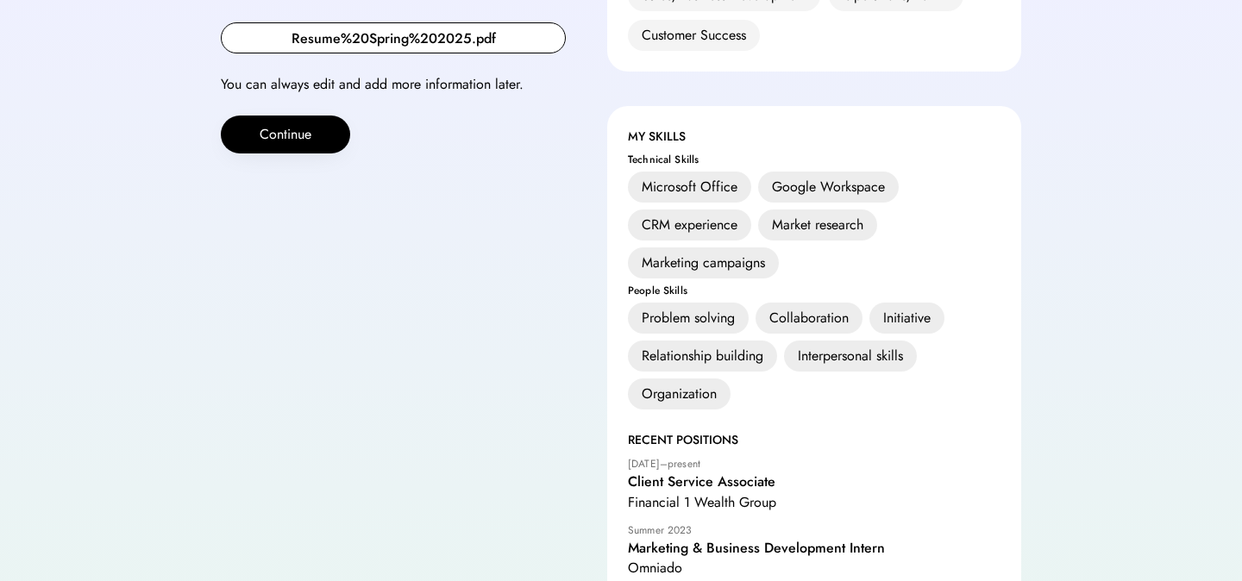
scroll to position [799, 0]
click at [315, 115] on button "Continue" at bounding box center [285, 134] width 129 height 38
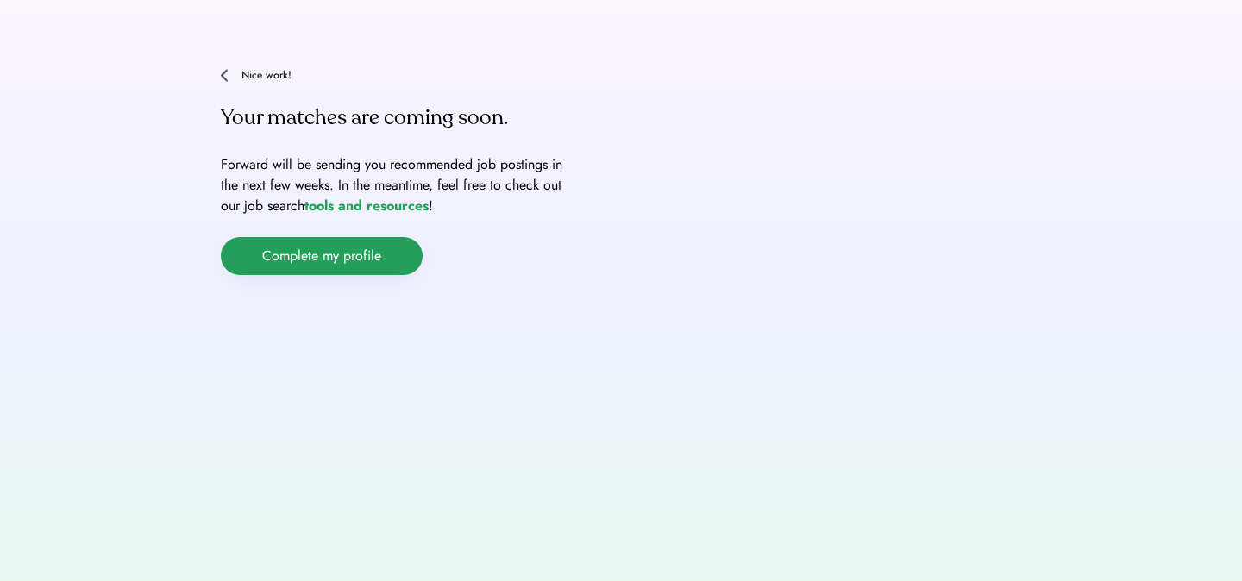
click at [317, 256] on button "Complete my profile" at bounding box center [322, 256] width 202 height 38
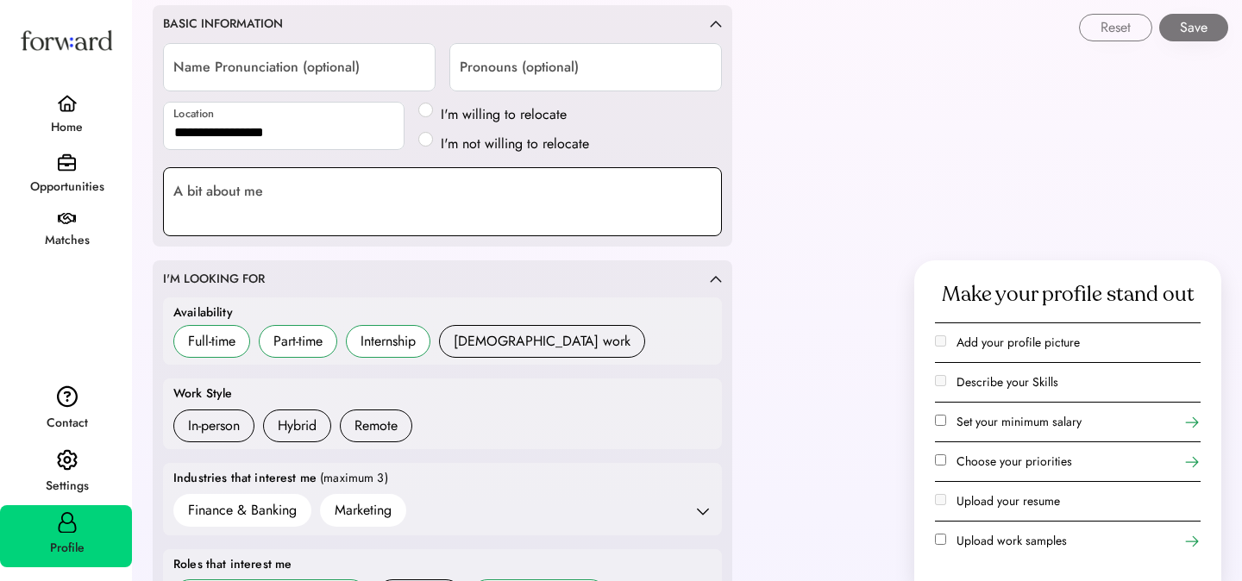
scroll to position [251, 0]
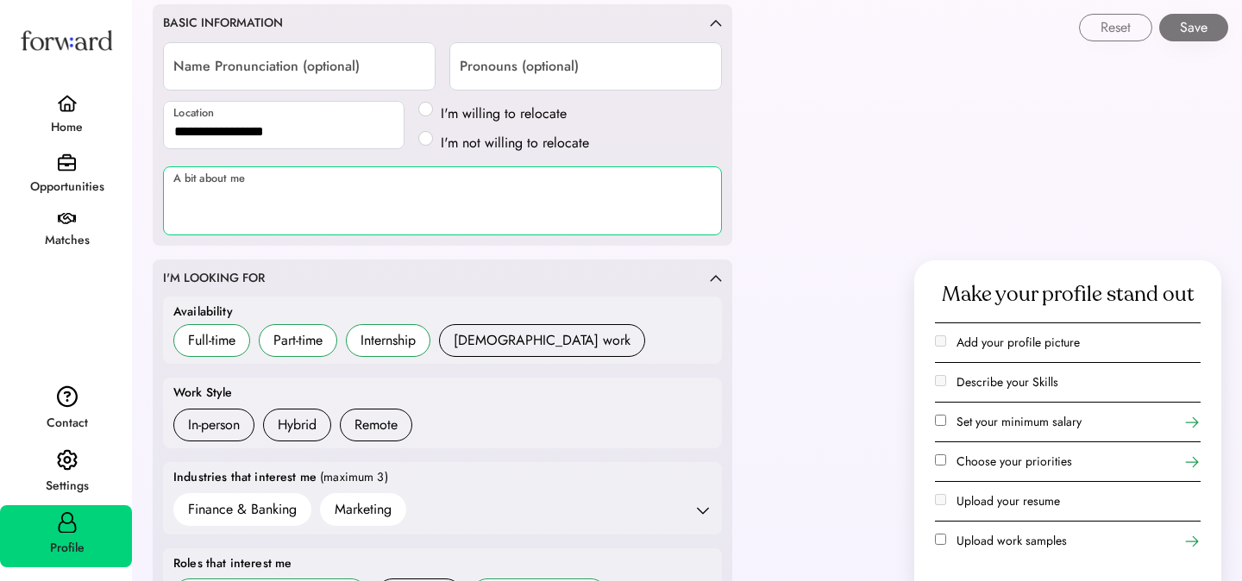
click at [362, 210] on textarea at bounding box center [442, 200] width 559 height 69
paste textarea "**********"
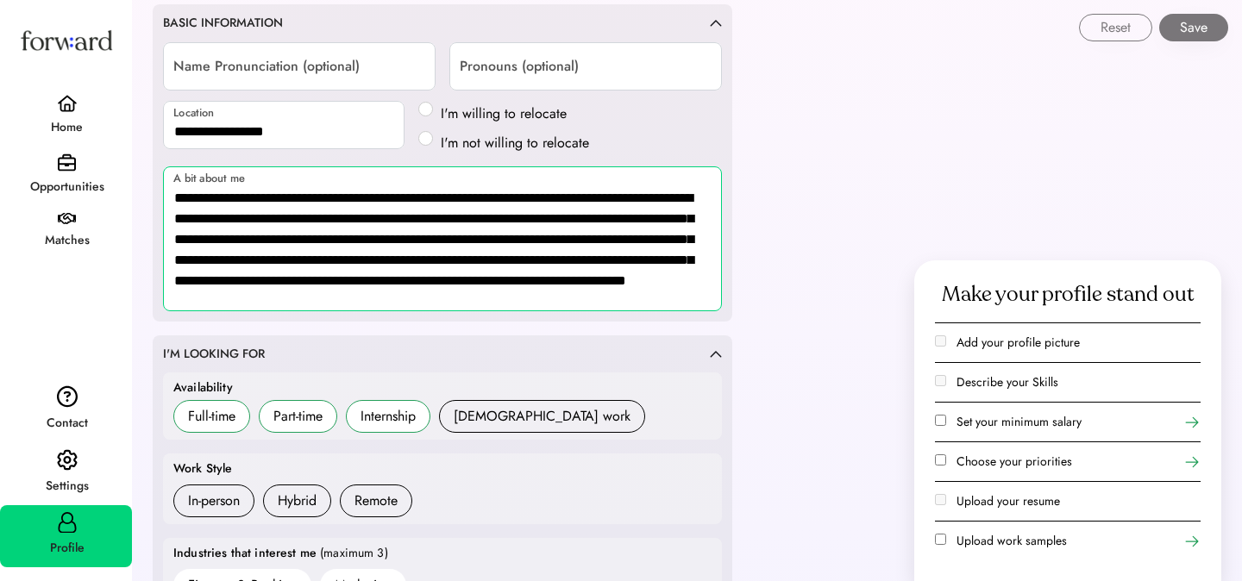
scroll to position [2, 0]
drag, startPoint x: 377, startPoint y: 277, endPoint x: 274, endPoint y: 286, distance: 103.1
click at [274, 286] on textarea "**********" at bounding box center [442, 238] width 559 height 145
drag, startPoint x: 556, startPoint y: 296, endPoint x: 596, endPoint y: 259, distance: 54.3
click at [596, 259] on textarea "**********" at bounding box center [442, 238] width 559 height 145
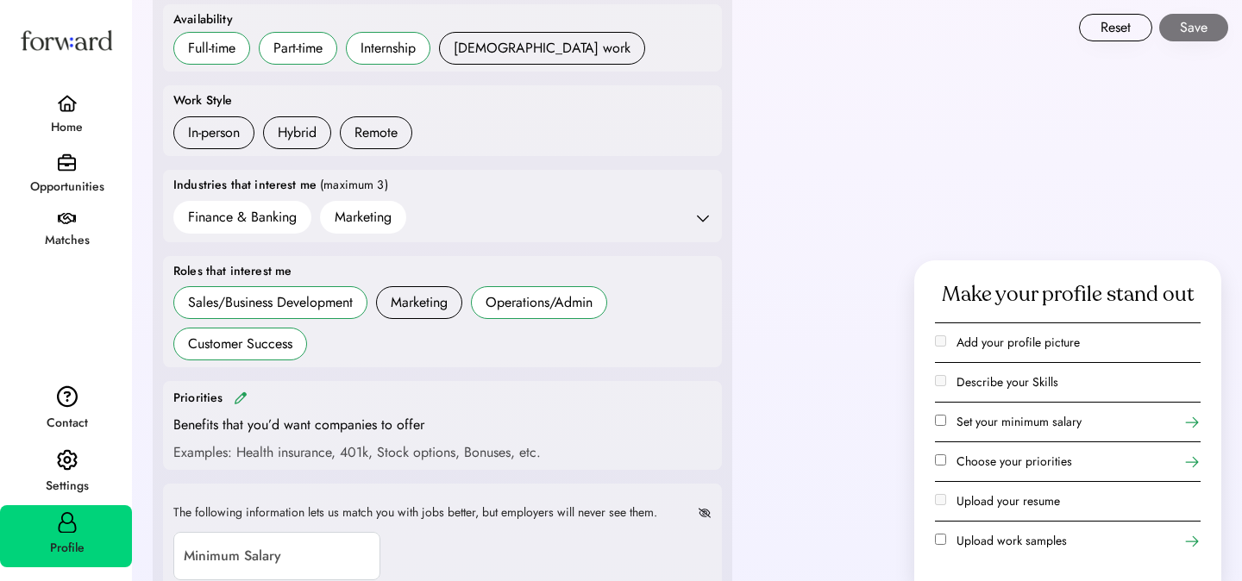
scroll to position [617, 0]
click at [229, 122] on h6 "In-person" at bounding box center [213, 134] width 81 height 33
click at [295, 123] on h6 "Hybrid" at bounding box center [297, 134] width 68 height 33
click at [360, 125] on div "Remote" at bounding box center [375, 134] width 43 height 21
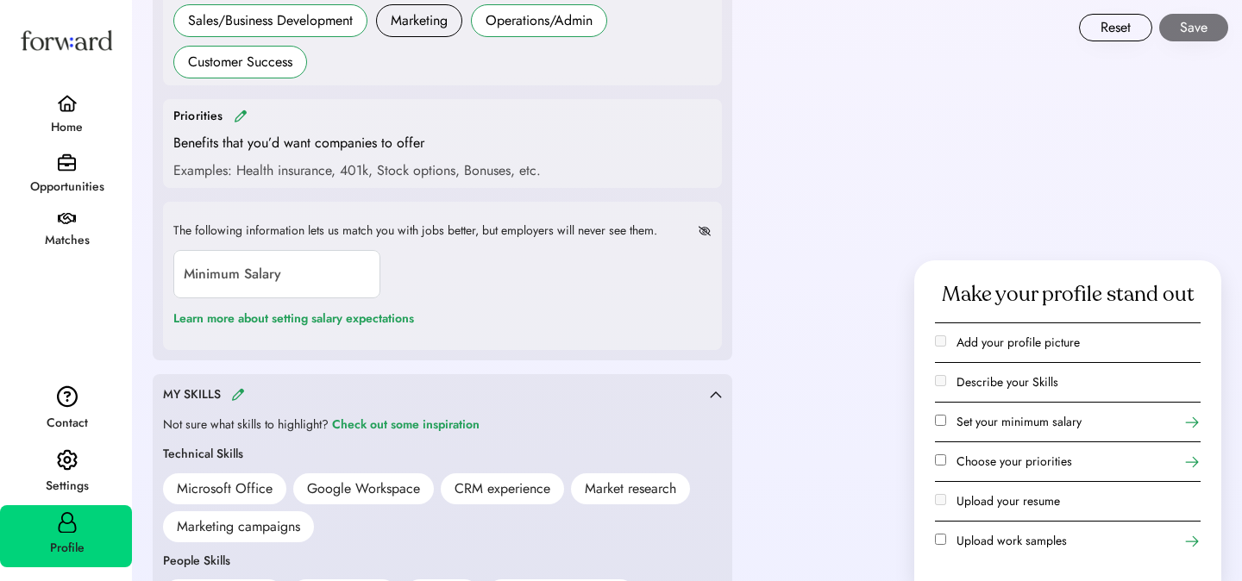
scroll to position [914, 0]
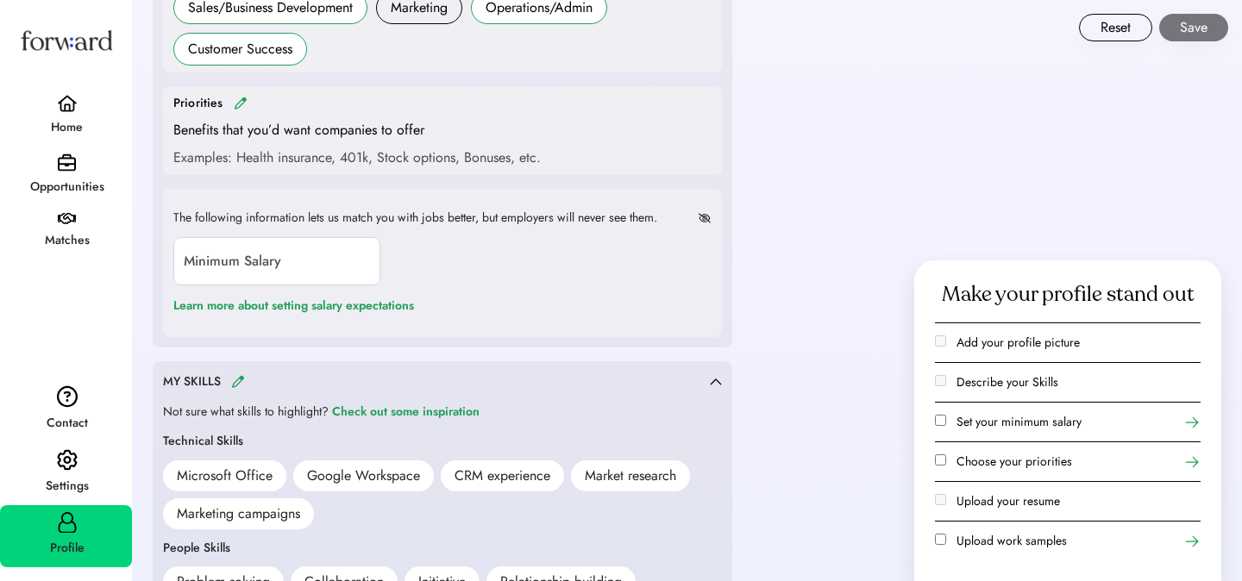
click at [418, 130] on div "Benefits that you’d want companies to offer" at bounding box center [298, 130] width 251 height 21
click at [234, 108] on img at bounding box center [241, 103] width 14 height 13
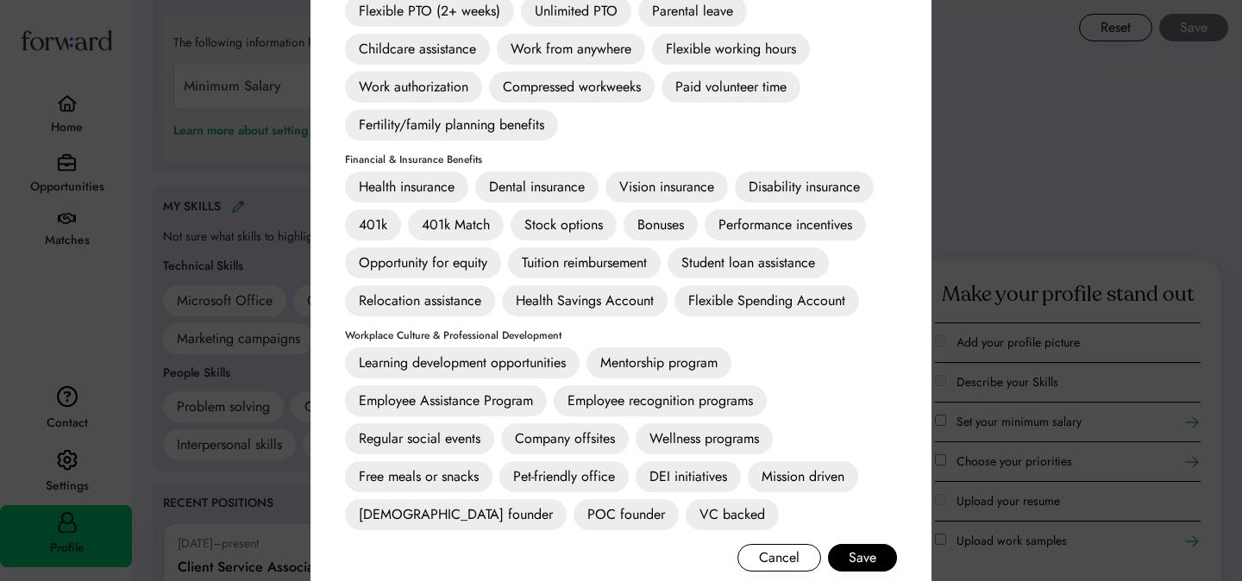
scroll to position [599, 0]
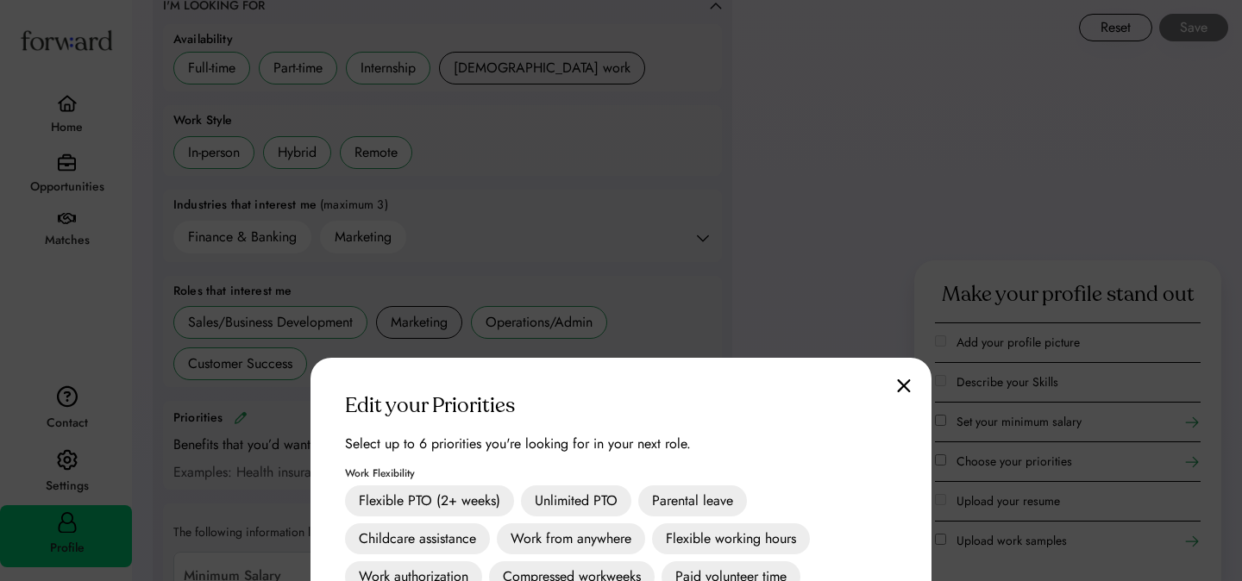
click at [907, 385] on img at bounding box center [904, 386] width 14 height 15
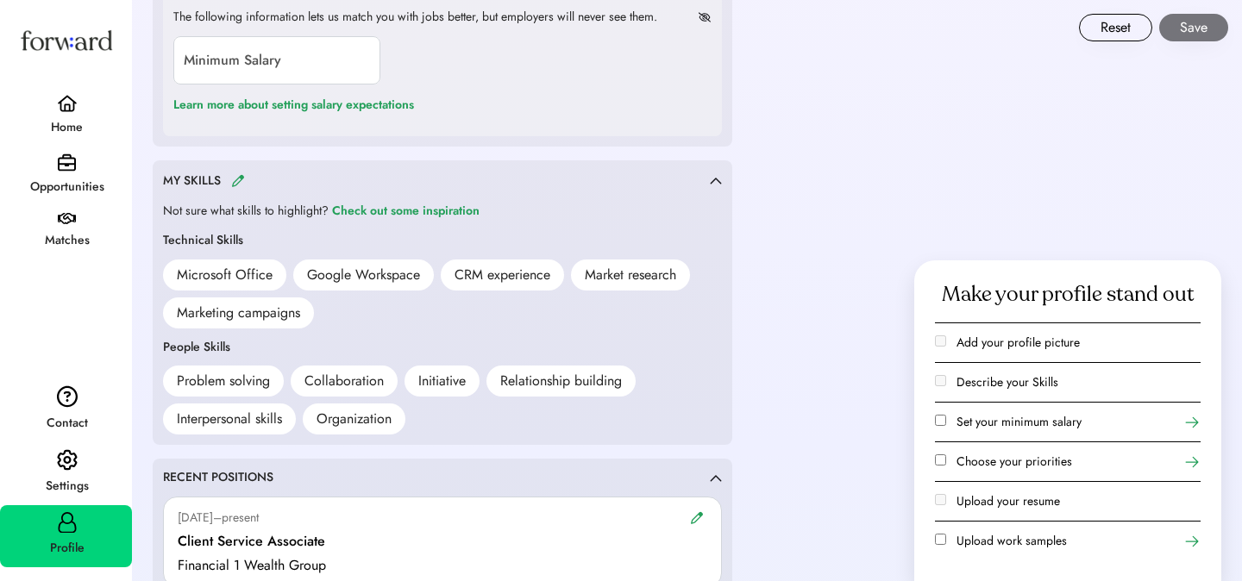
scroll to position [1119, 0]
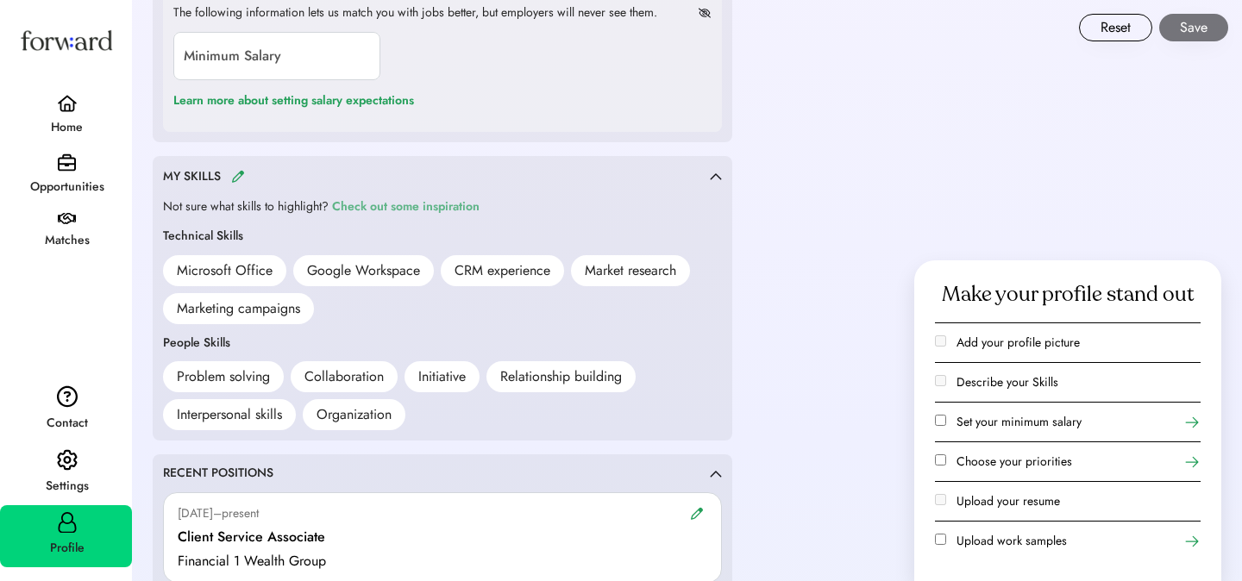
click at [359, 210] on div "Check out some inspiration" at bounding box center [405, 207] width 147 height 21
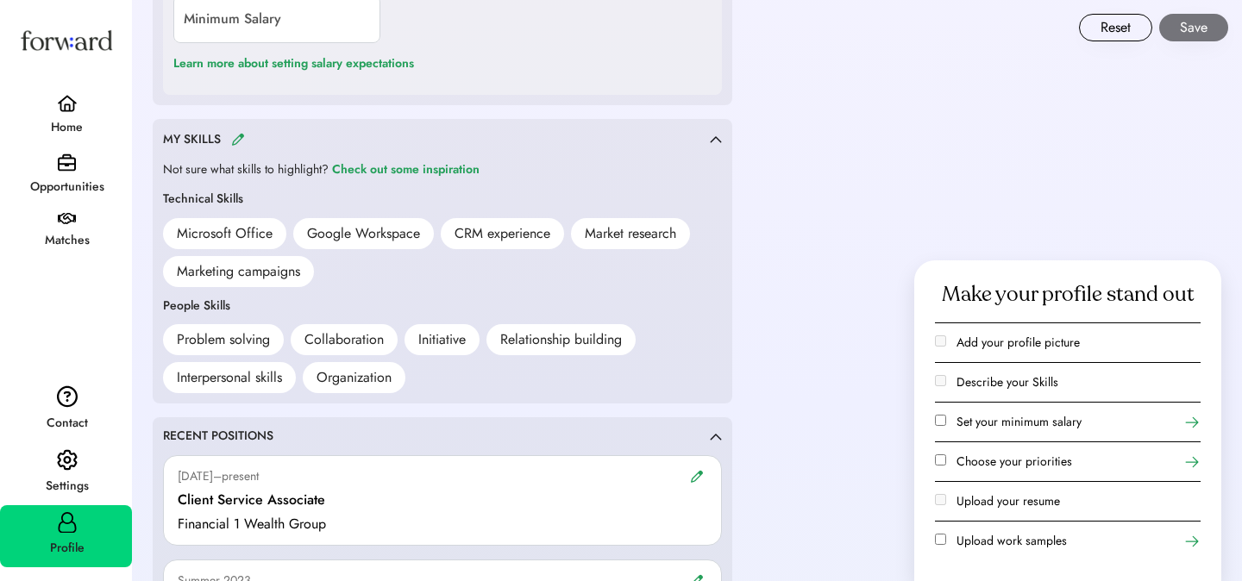
scroll to position [1158, 0]
click at [234, 133] on img at bounding box center [238, 137] width 14 height 13
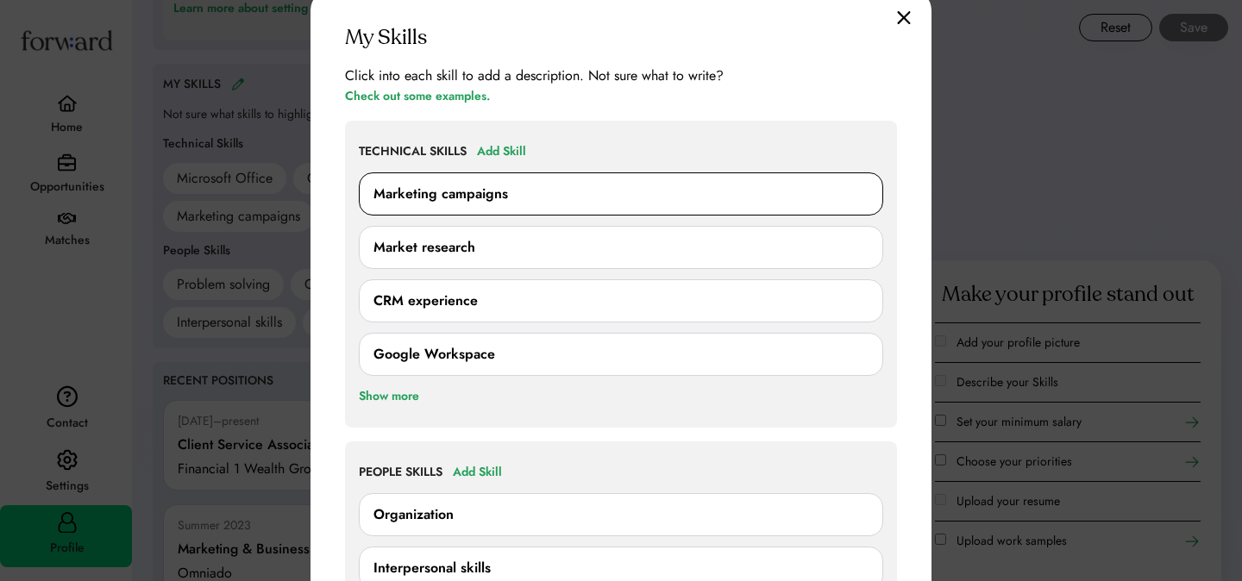
scroll to position [1214, 0]
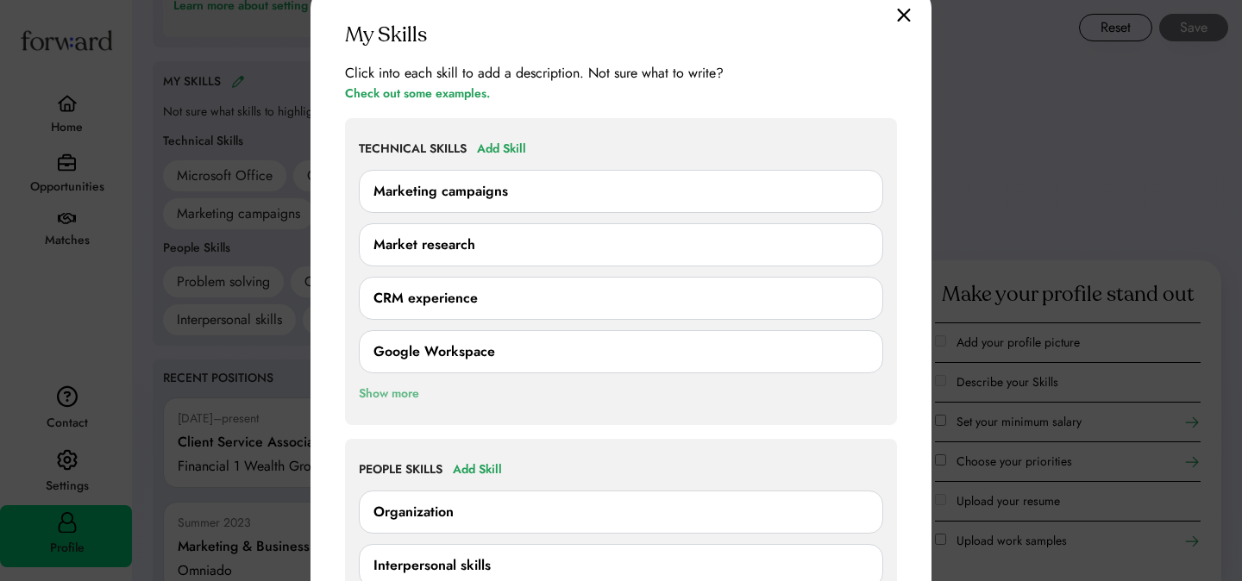
click at [386, 399] on div "Show more" at bounding box center [389, 394] width 60 height 21
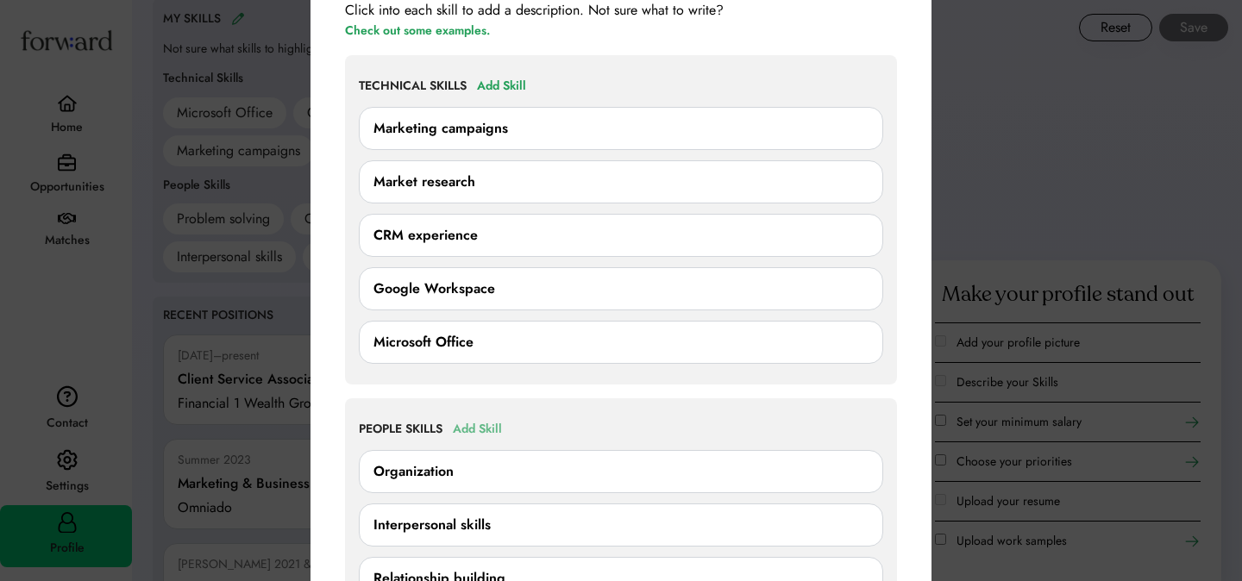
scroll to position [1267, 0]
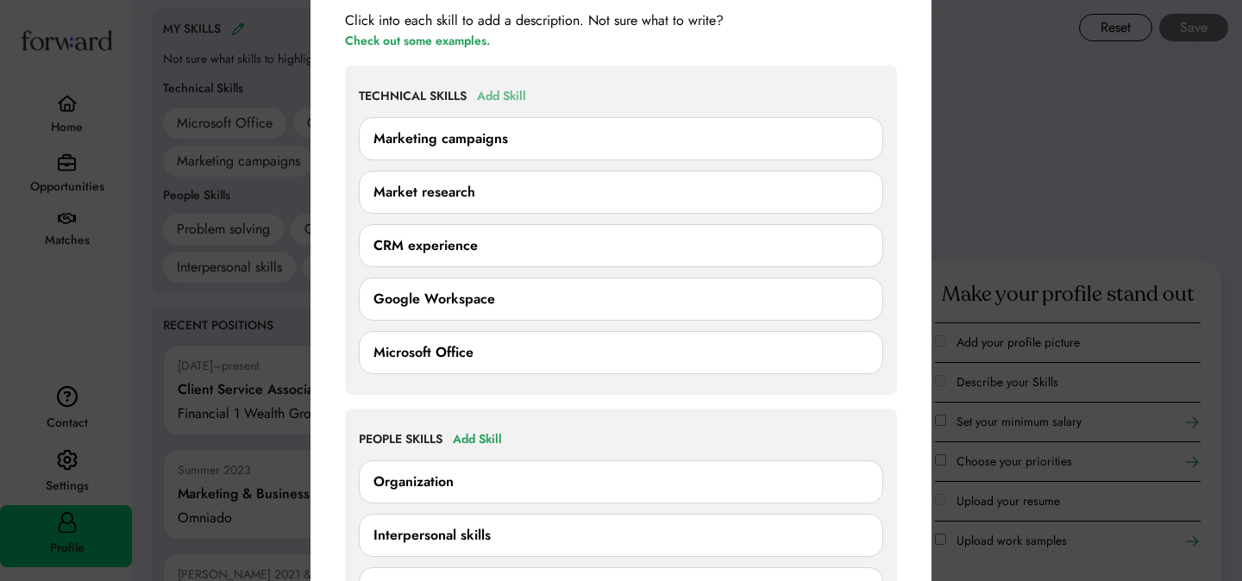
click at [510, 97] on div "Add Skill" at bounding box center [501, 96] width 49 height 21
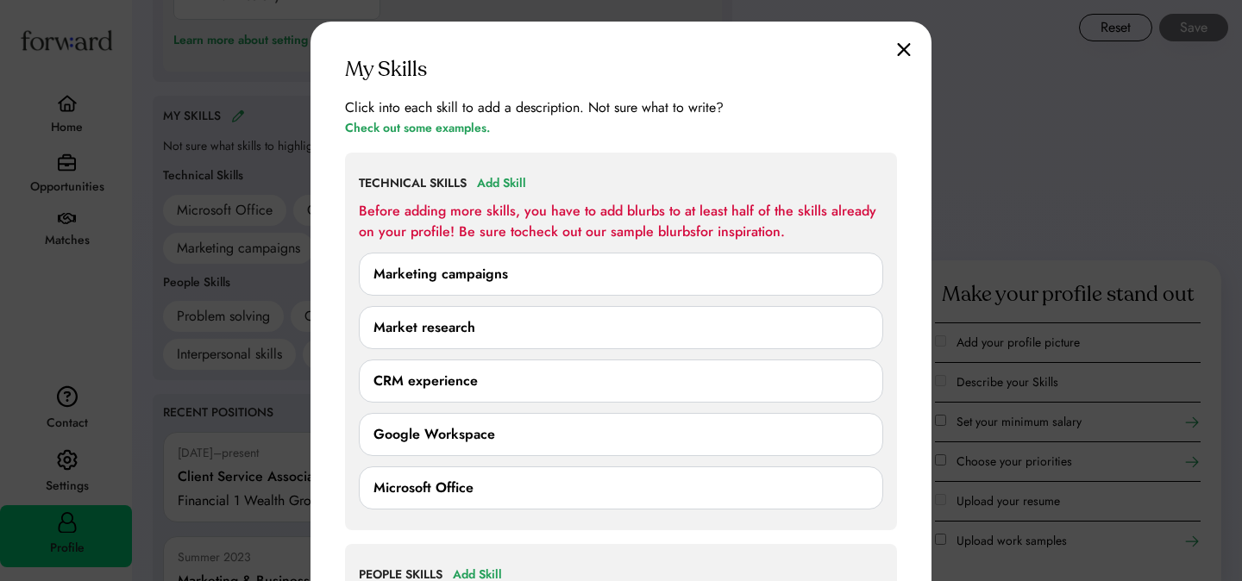
scroll to position [1164, 0]
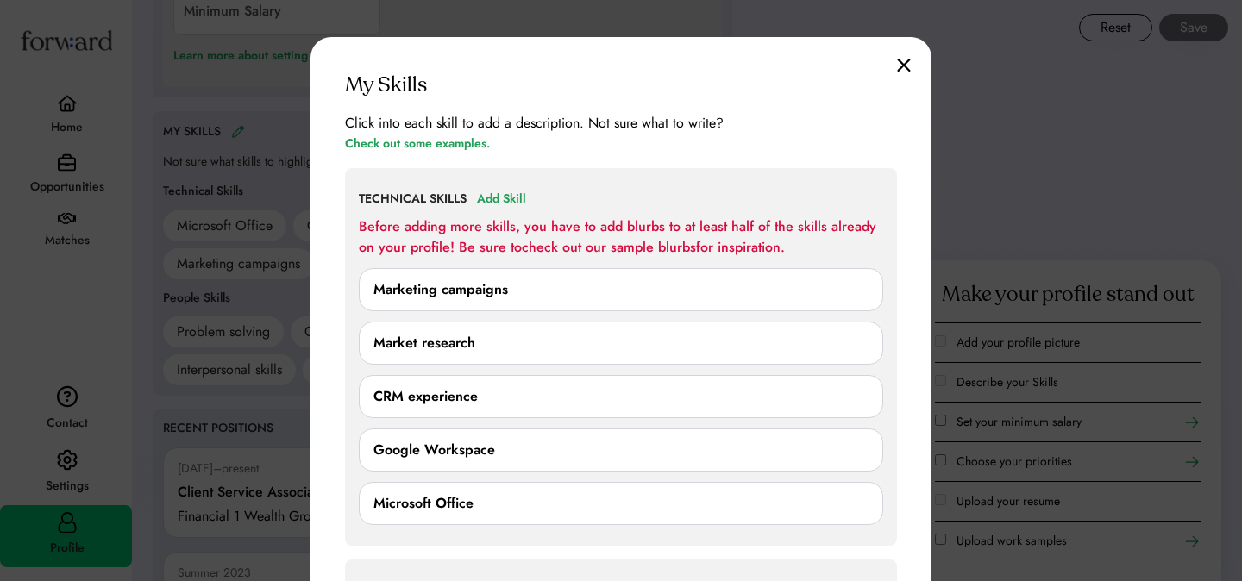
click at [898, 72] on img at bounding box center [904, 65] width 14 height 15
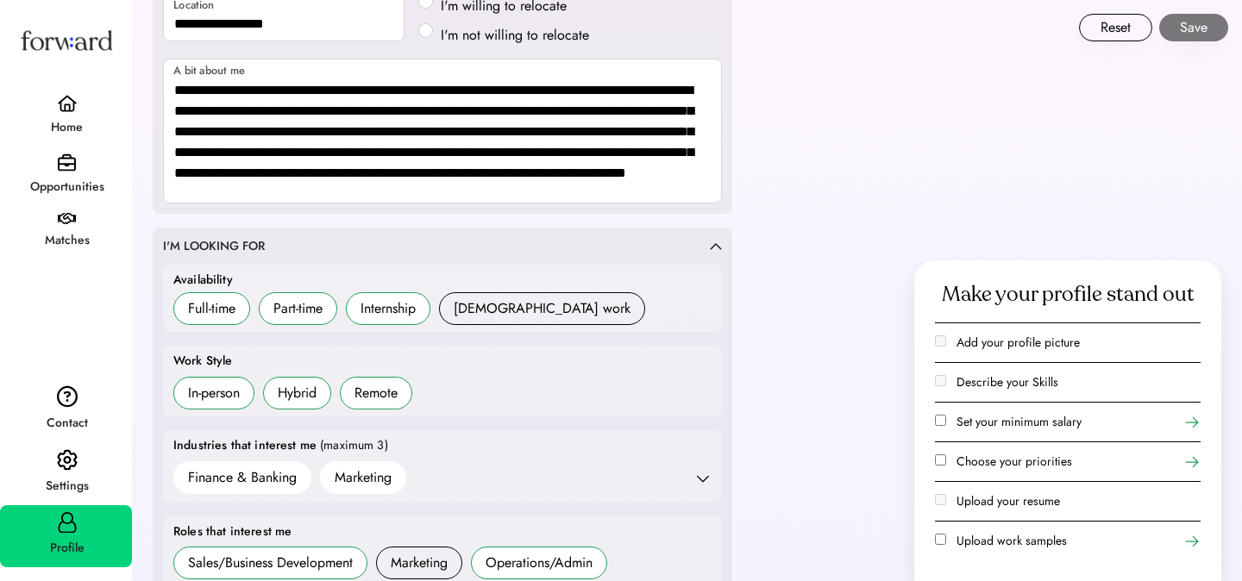
scroll to position [360, 0]
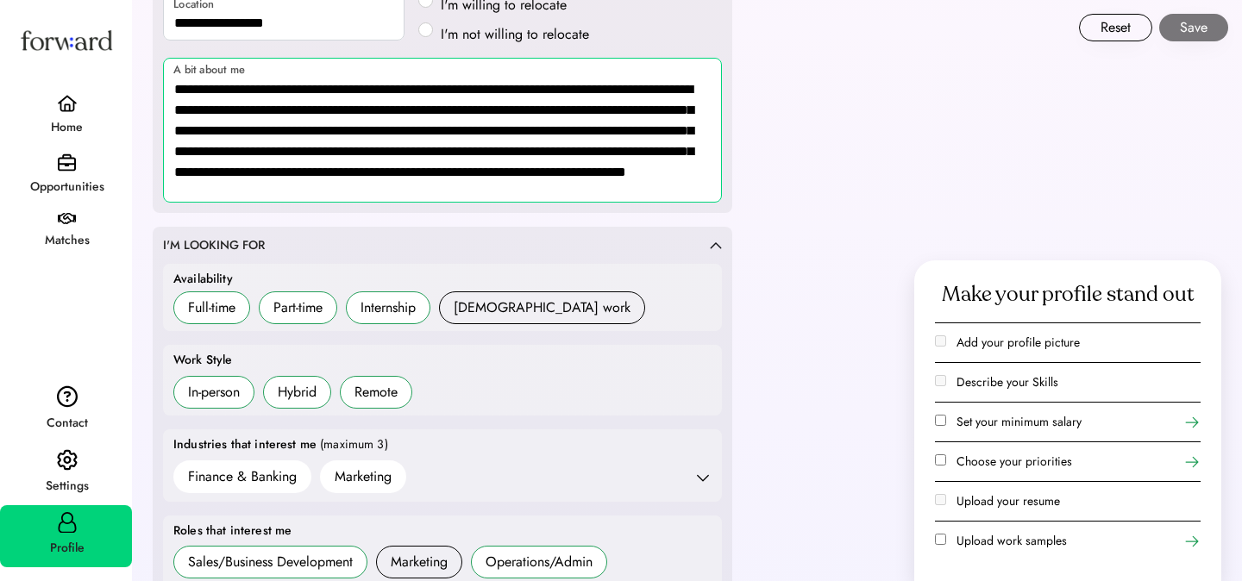
click at [519, 194] on textarea "**********" at bounding box center [442, 130] width 559 height 145
drag, startPoint x: 676, startPoint y: 174, endPoint x: 598, endPoint y: 157, distance: 79.5
click at [598, 157] on textarea "**********" at bounding box center [442, 130] width 559 height 145
paste textarea "**********"
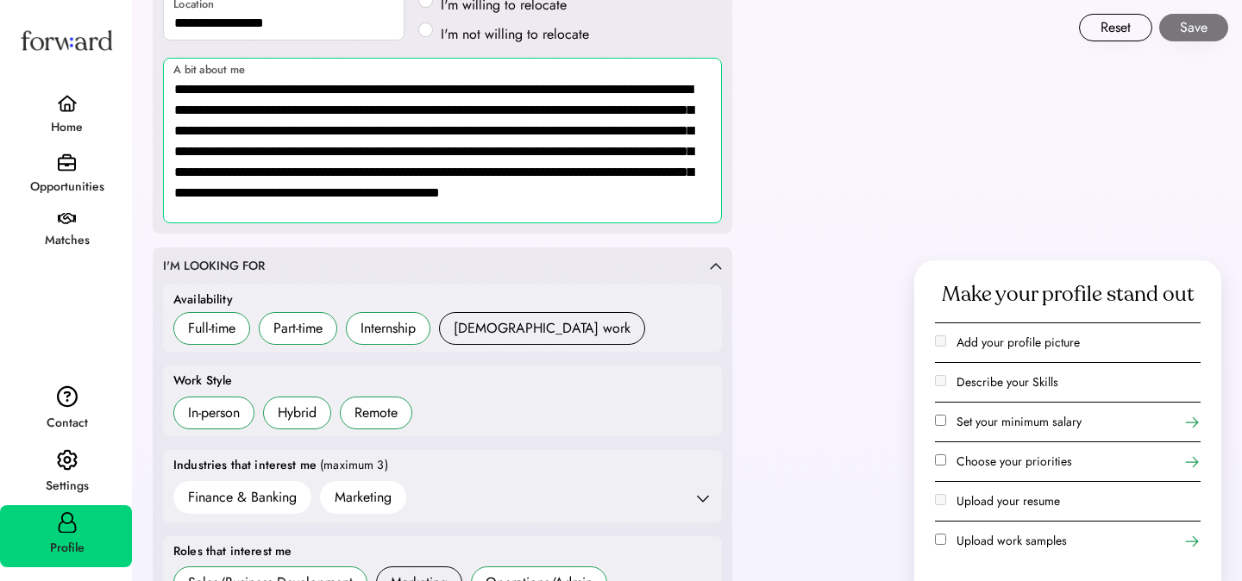
drag, startPoint x: 279, startPoint y: 171, endPoint x: 227, endPoint y: 172, distance: 51.8
click at [227, 172] on textarea "**********" at bounding box center [442, 141] width 559 height 166
drag, startPoint x: 508, startPoint y: 220, endPoint x: 510, endPoint y: 198, distance: 21.6
click at [510, 198] on textarea "**********" at bounding box center [442, 141] width 559 height 166
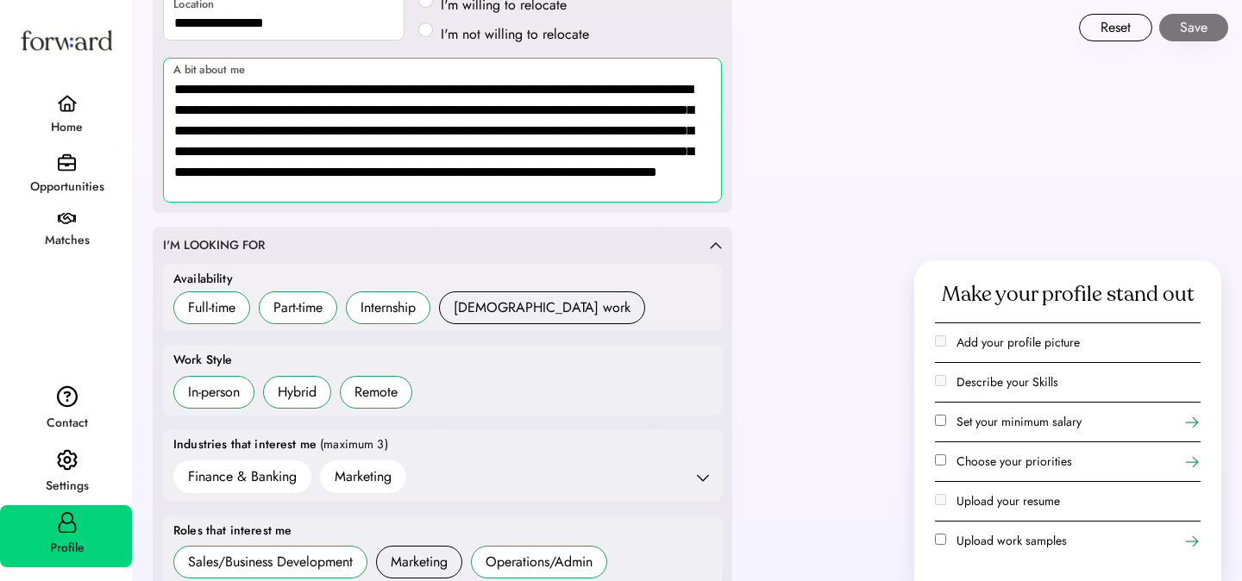
drag, startPoint x: 571, startPoint y: 192, endPoint x: 597, endPoint y: 154, distance: 45.9
click at [597, 154] on textarea "**********" at bounding box center [442, 130] width 559 height 145
click at [261, 183] on textarea "**********" at bounding box center [442, 130] width 559 height 145
click at [253, 171] on textarea "**********" at bounding box center [442, 130] width 559 height 145
type textarea "**********"
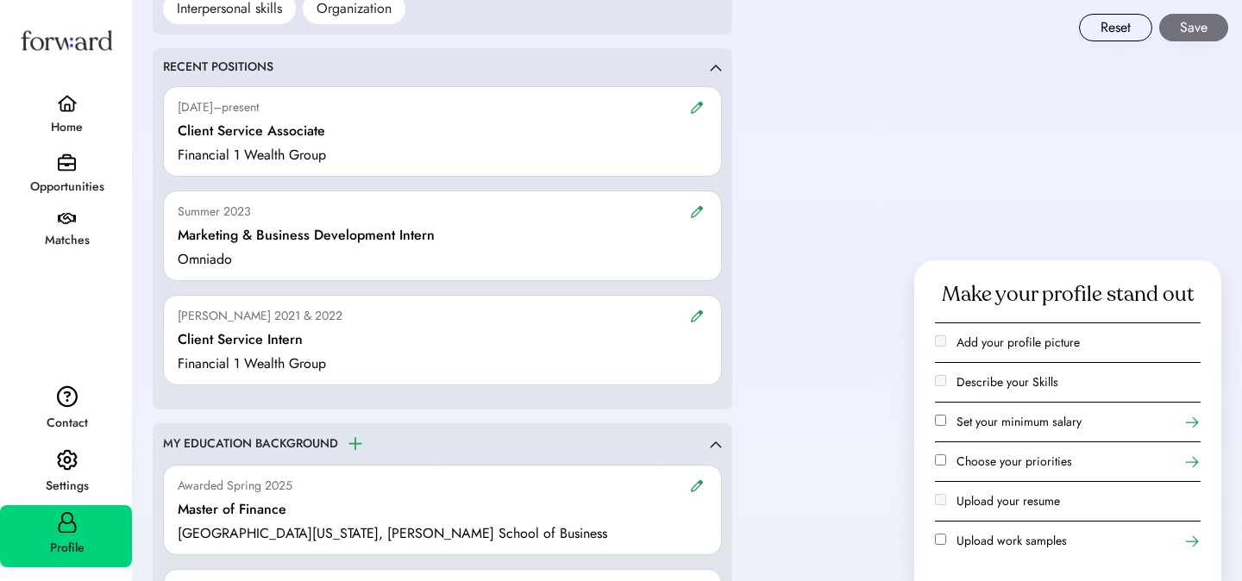
scroll to position [1509, 0]
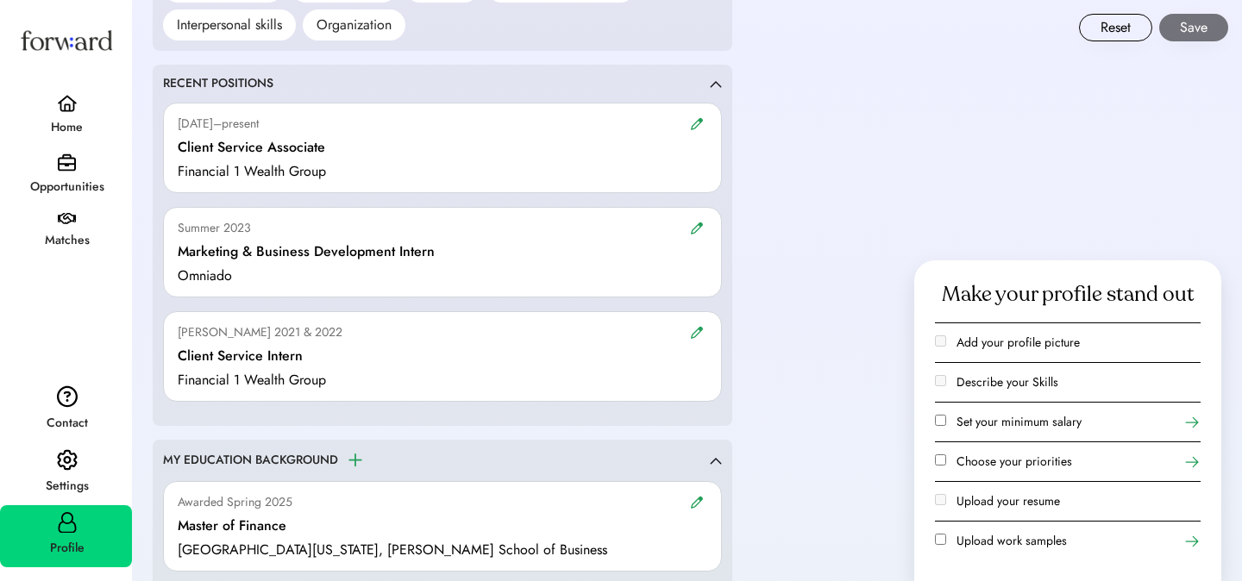
click at [629, 135] on div "Sept 2023–present Client Service Associate Financial 1 Wealth Group" at bounding box center [442, 148] width 559 height 91
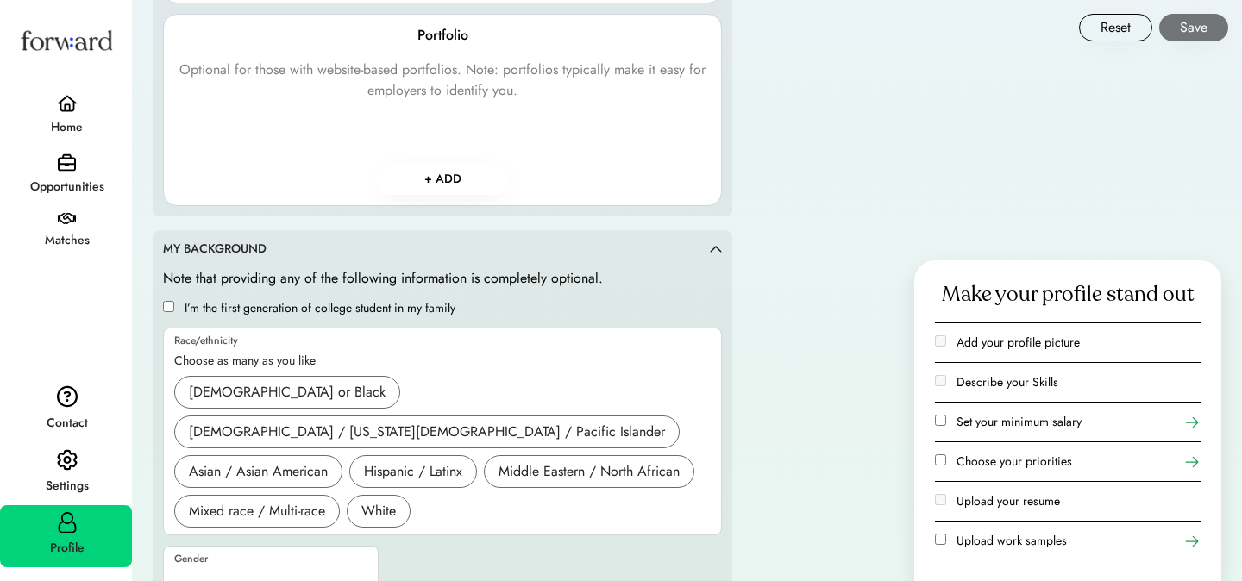
scroll to position [2496, 0]
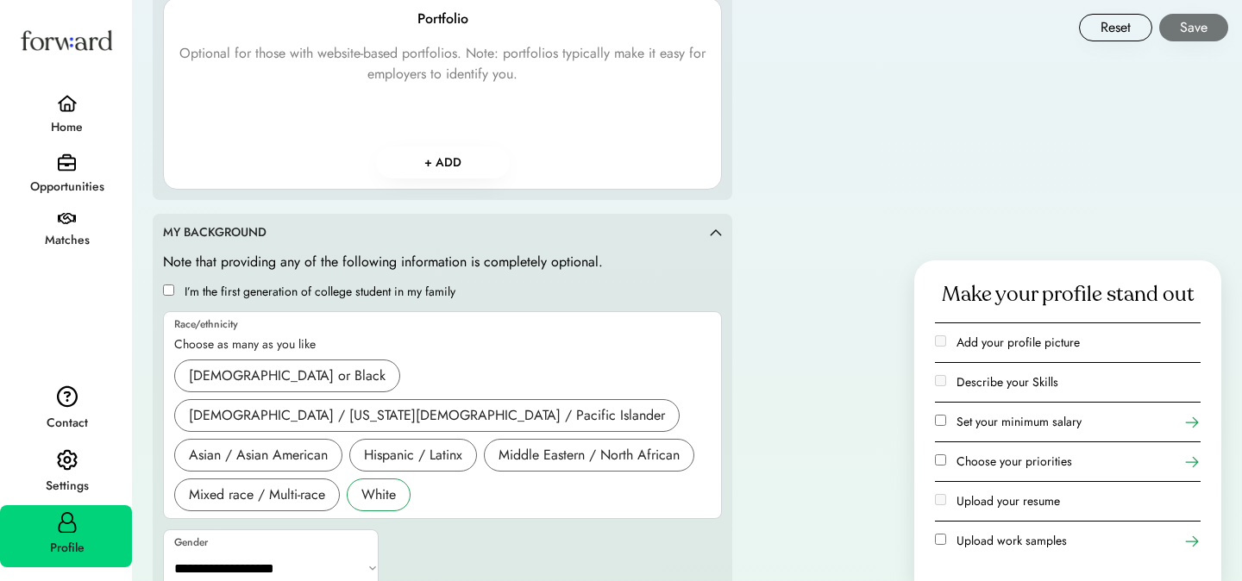
click at [392, 485] on div "White" at bounding box center [378, 495] width 34 height 21
click at [356, 537] on div "Gender" at bounding box center [276, 542] width 204 height 10
click at [343, 548] on select "**********" at bounding box center [272, 568] width 216 height 41
select select "*******"
click at [164, 548] on select "**********" at bounding box center [272, 568] width 216 height 41
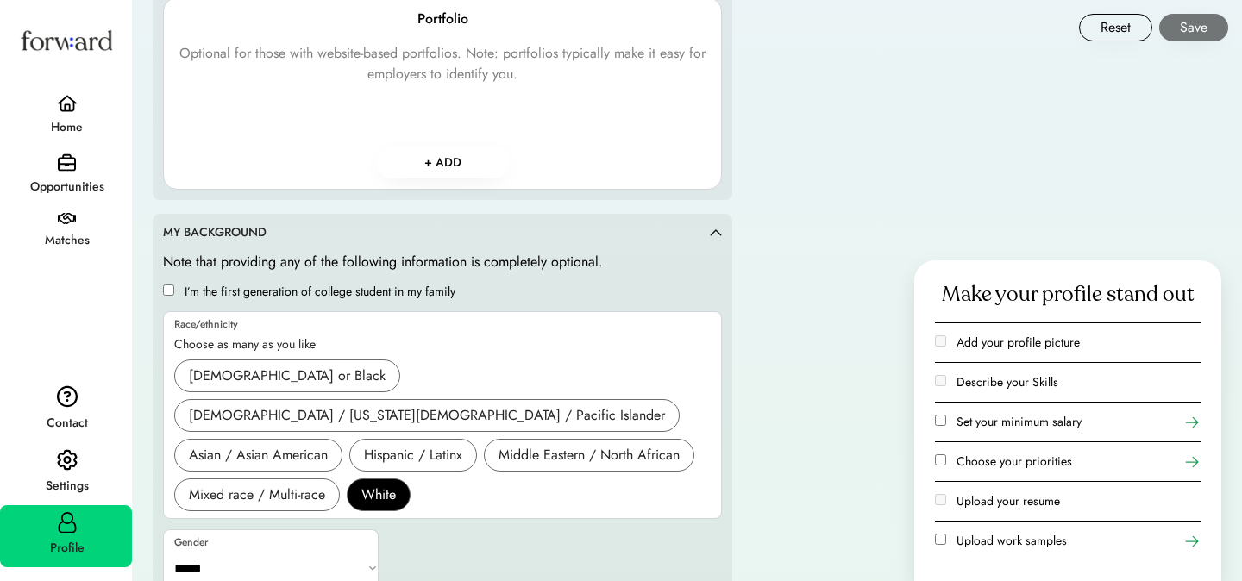
click at [994, 422] on label "Set your minimum salary" at bounding box center [1018, 421] width 125 height 17
click at [993, 422] on label "Set your minimum salary" at bounding box center [1018, 421] width 125 height 17
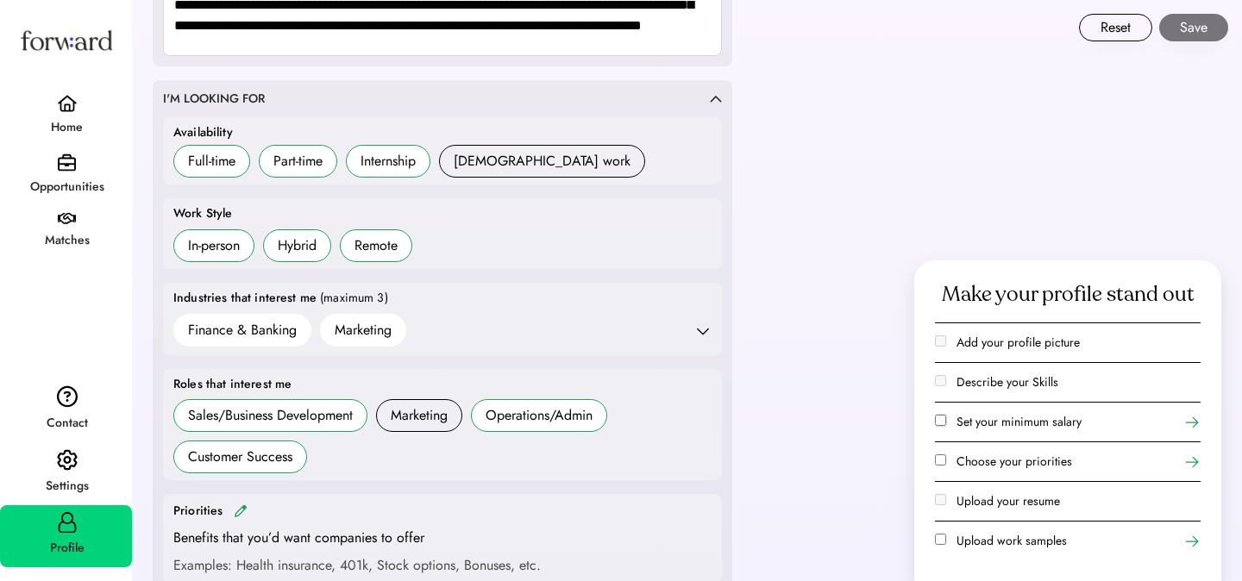
scroll to position [1042, 0]
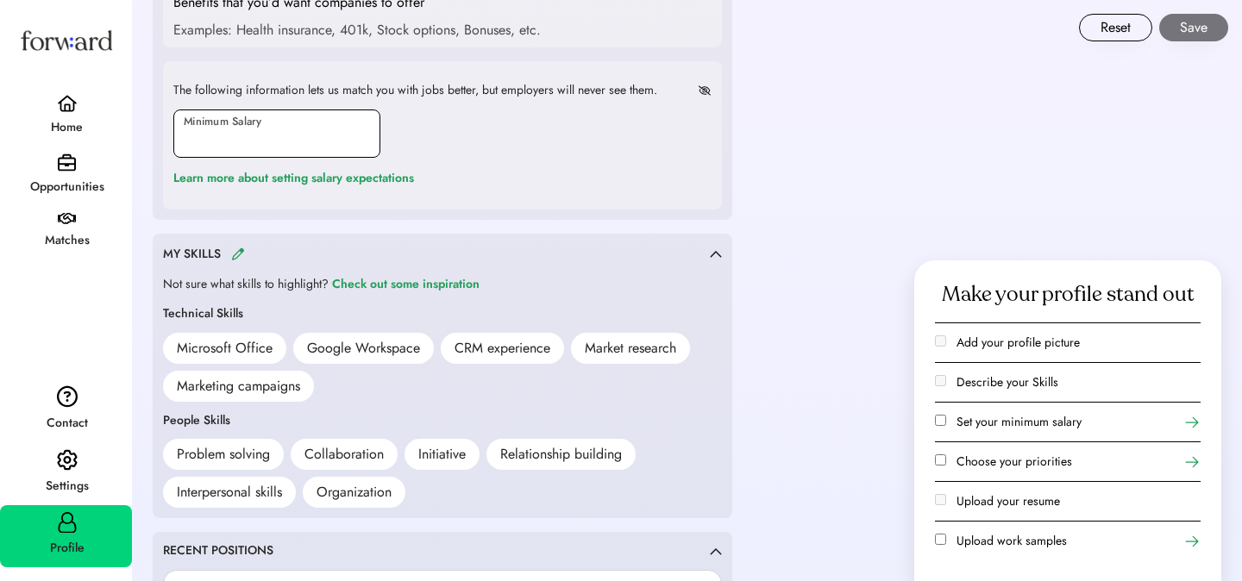
click at [266, 128] on input "input" at bounding box center [276, 134] width 207 height 48
type input "*******"
click at [678, 141] on div "The following information lets us match you with jobs better, but employers wil…" at bounding box center [442, 135] width 559 height 148
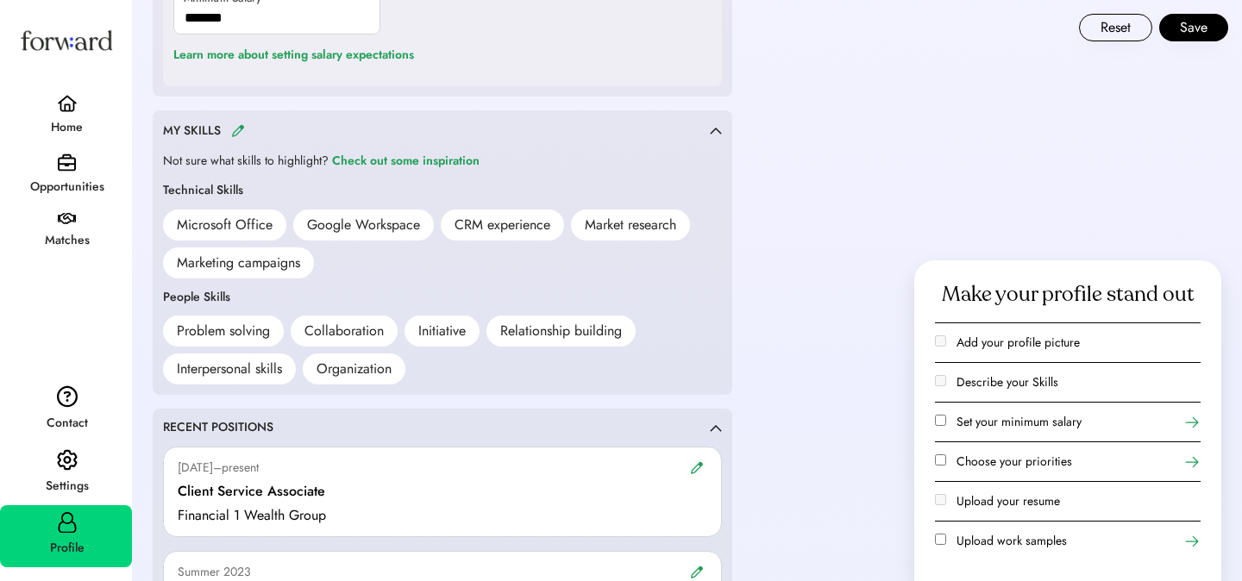
scroll to position [1170, 0]
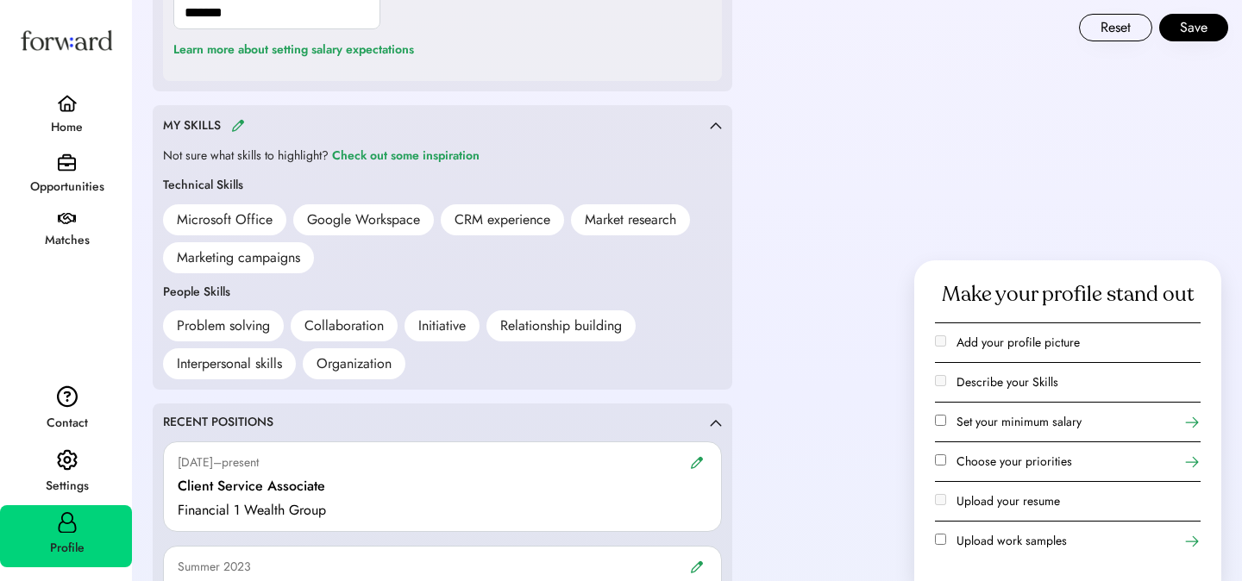
click at [825, 398] on div "**********" at bounding box center [687, 388] width 1110 height 3117
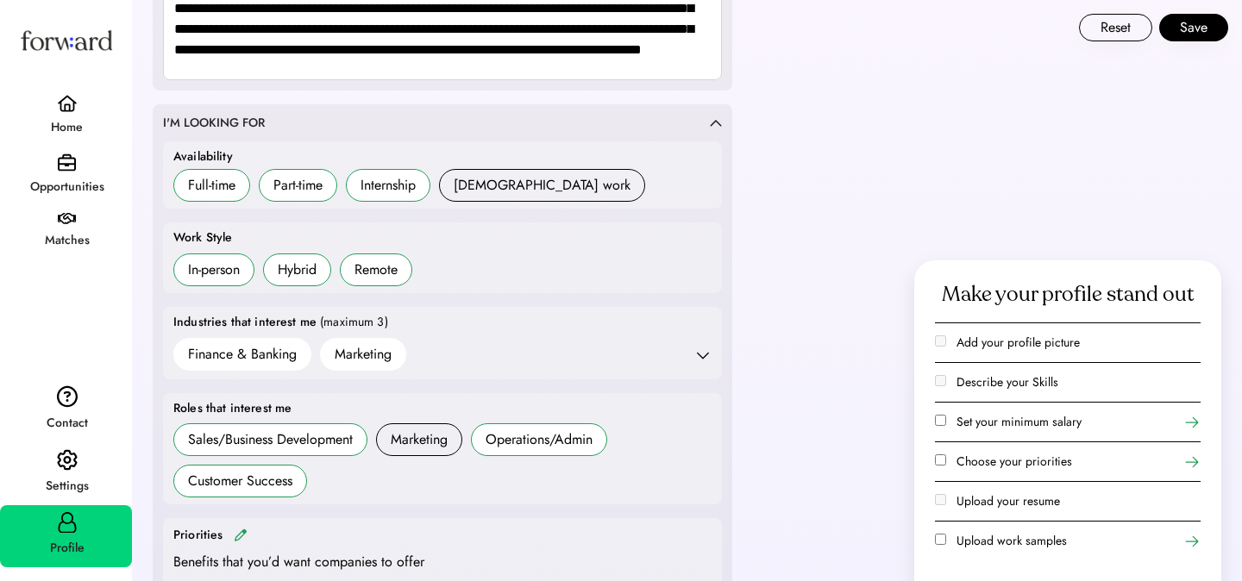
scroll to position [0, 0]
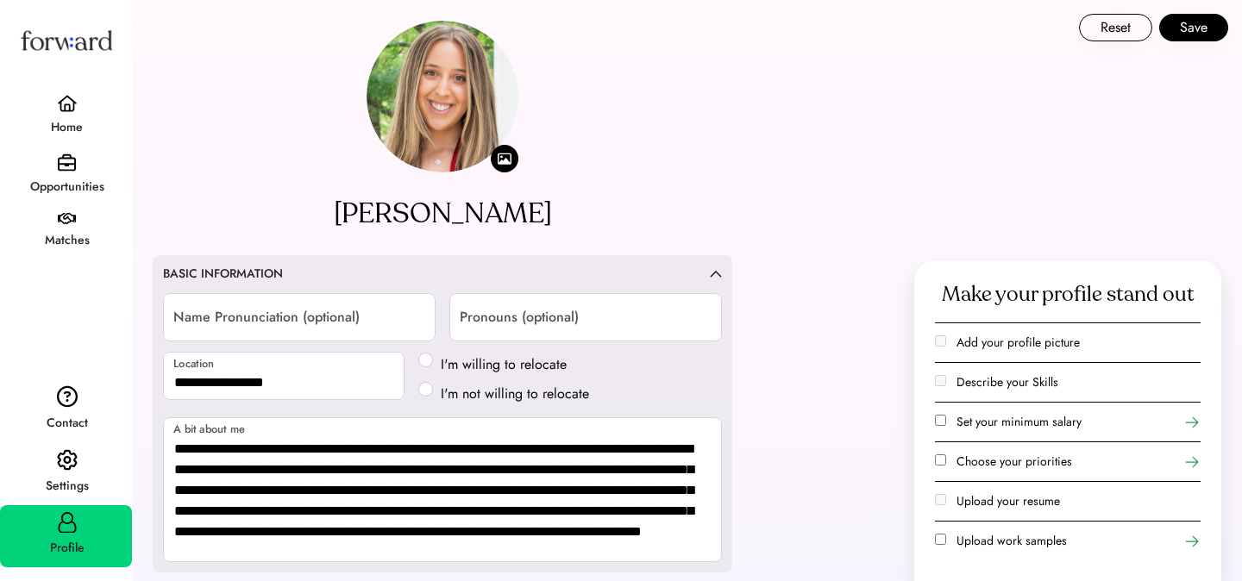
click at [448, 103] on img at bounding box center [442, 97] width 152 height 152
click at [496, 153] on input "file" at bounding box center [505, 159] width 28 height 28
type input "**********"
click at [1197, 35] on button "Save" at bounding box center [1193, 28] width 69 height 28
select select "*******"
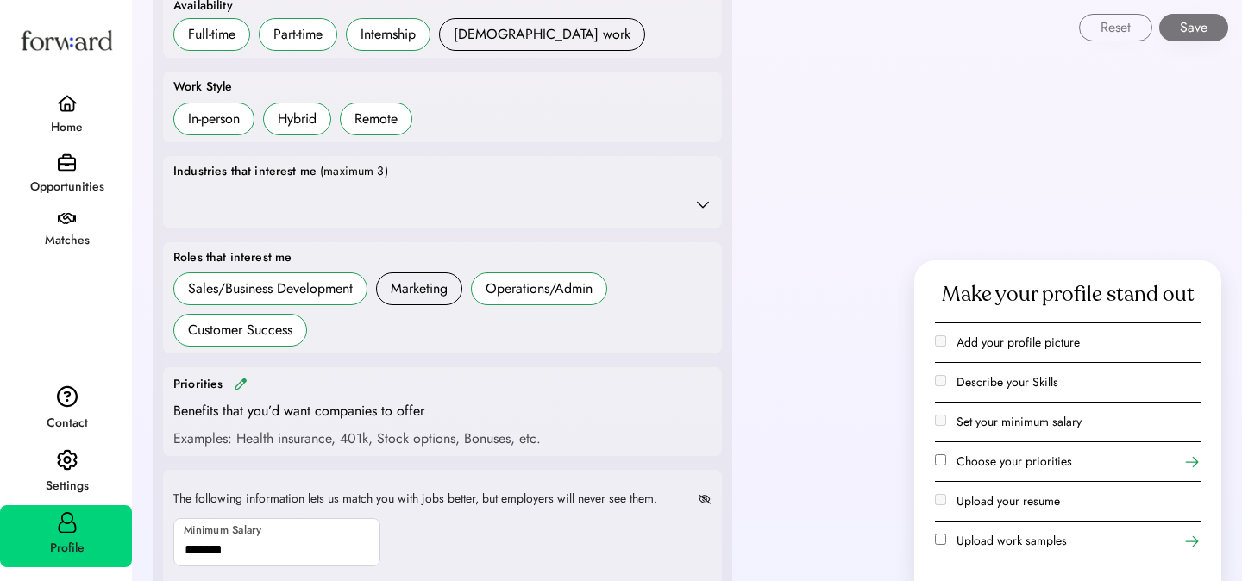
scroll to position [654, 0]
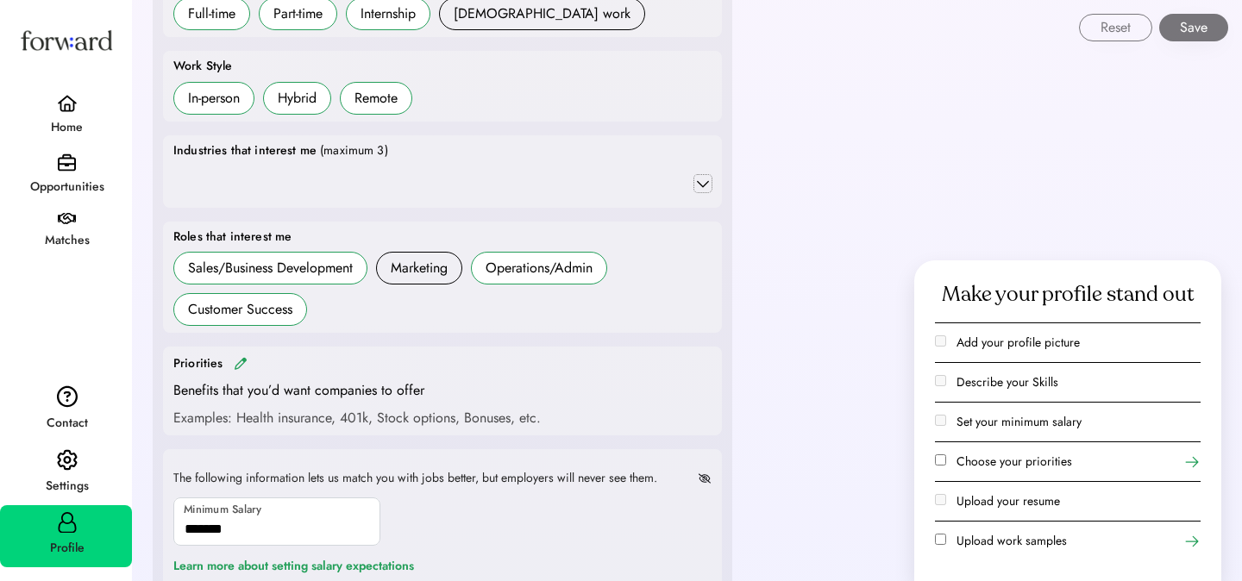
click at [694, 175] on icon at bounding box center [702, 183] width 17 height 17
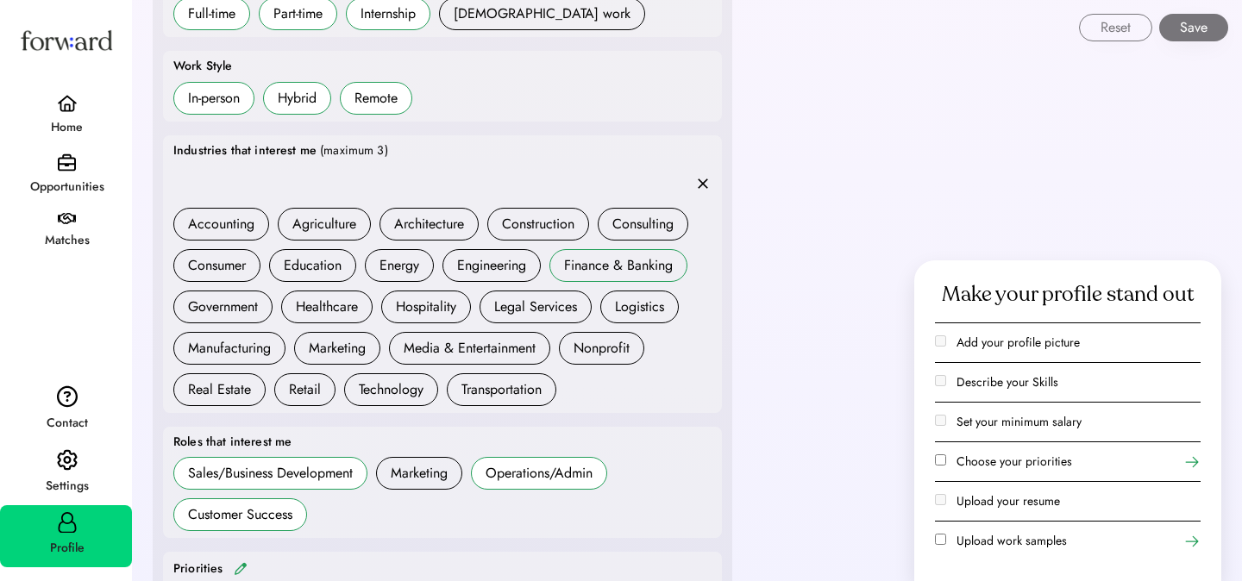
click at [604, 266] on div "Finance & Banking" at bounding box center [618, 265] width 109 height 21
click at [316, 352] on div "Marketing" at bounding box center [337, 348] width 57 height 21
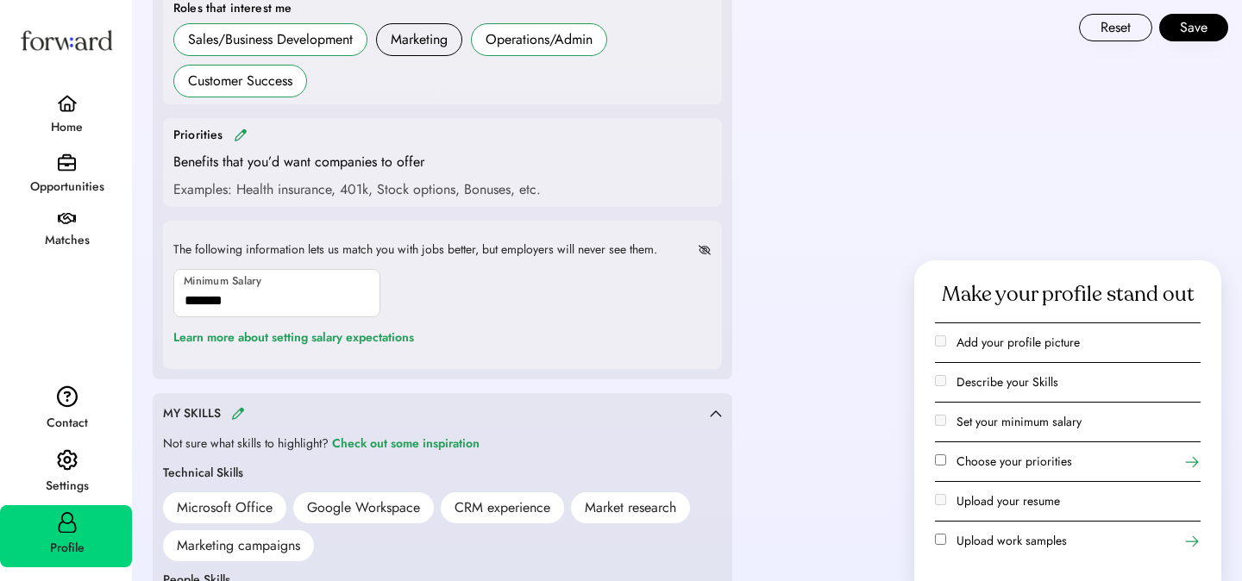
scroll to position [1090, 0]
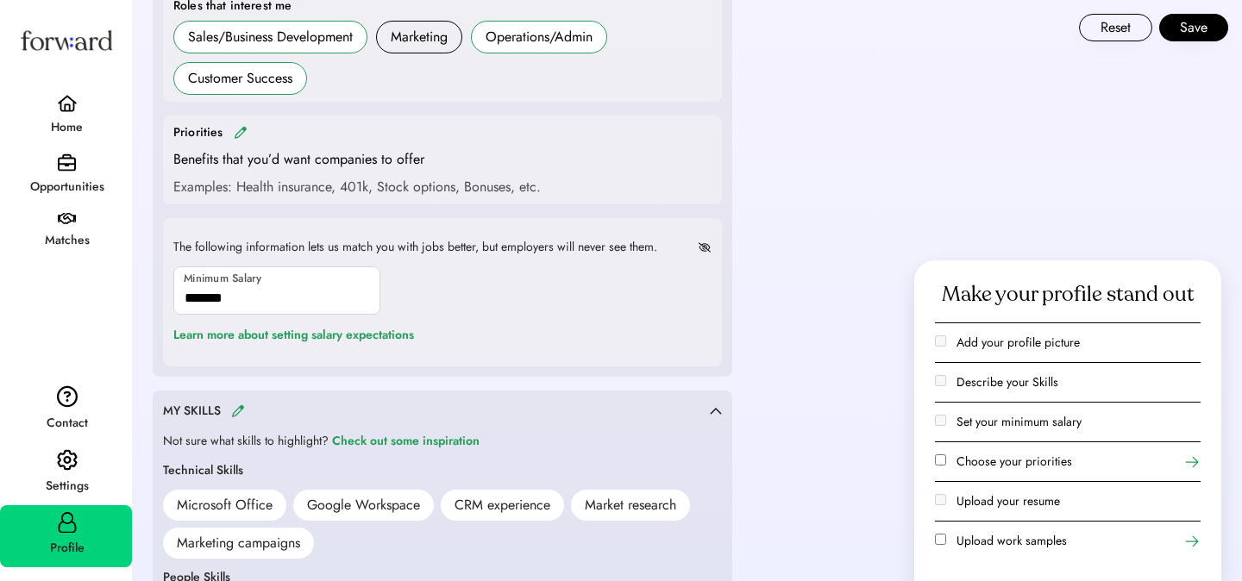
click at [565, 178] on div "Priorities Benefits that you’d want companies to offer Examples: Health insuran…" at bounding box center [442, 159] width 538 height 75
click at [235, 135] on img at bounding box center [241, 132] width 14 height 13
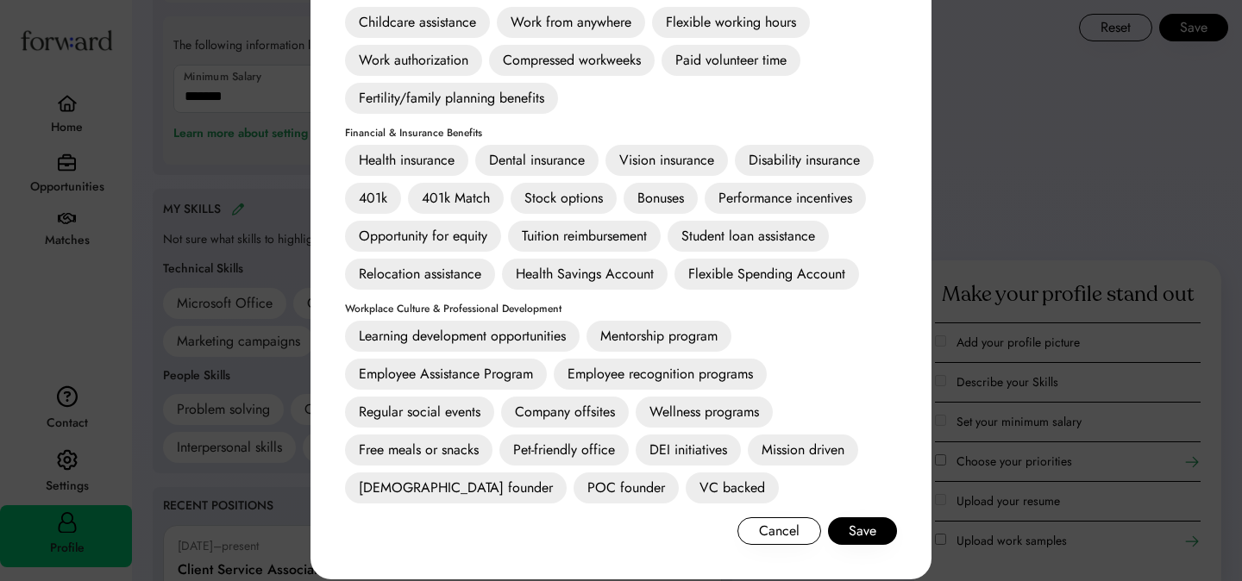
scroll to position [1298, 0]
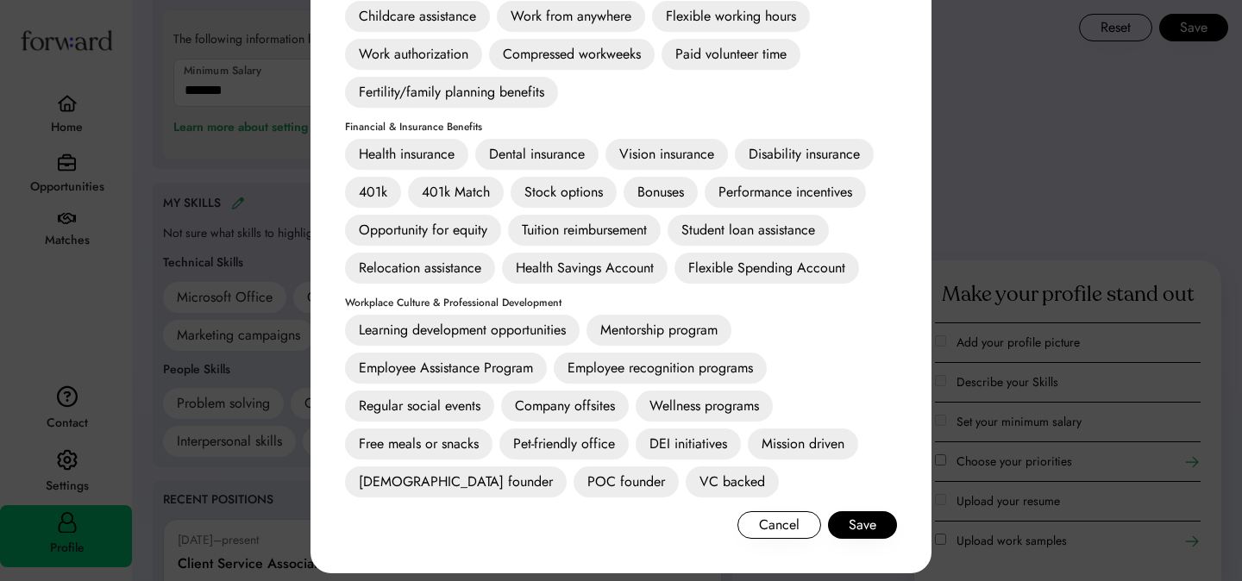
click at [967, 113] on div at bounding box center [621, 290] width 1242 height 581
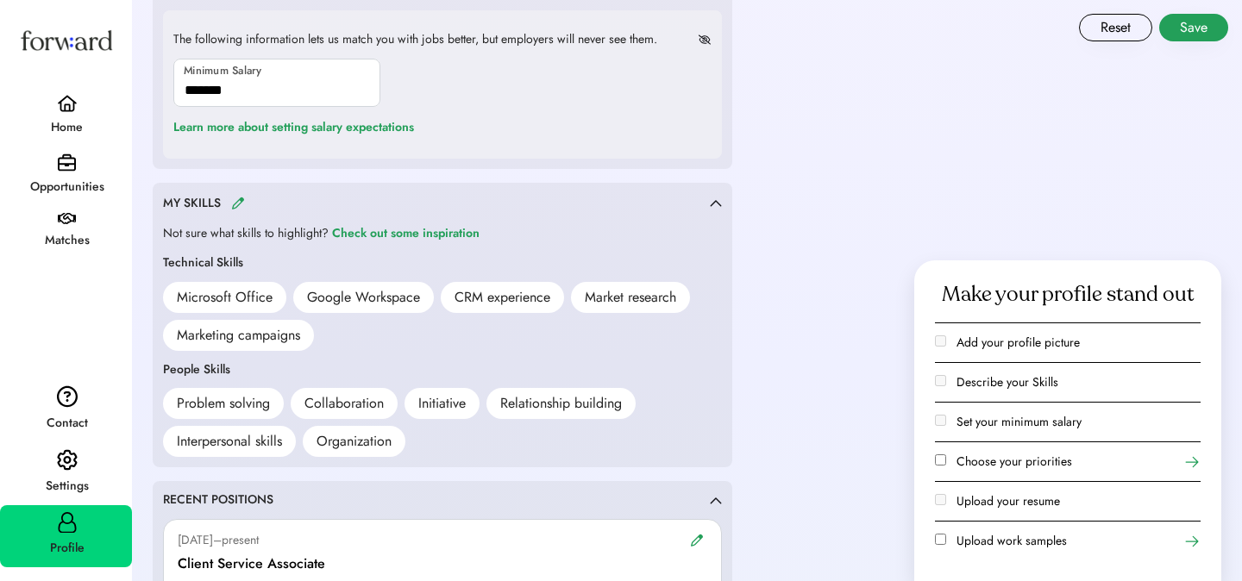
click at [1213, 29] on button "Save" at bounding box center [1193, 28] width 69 height 28
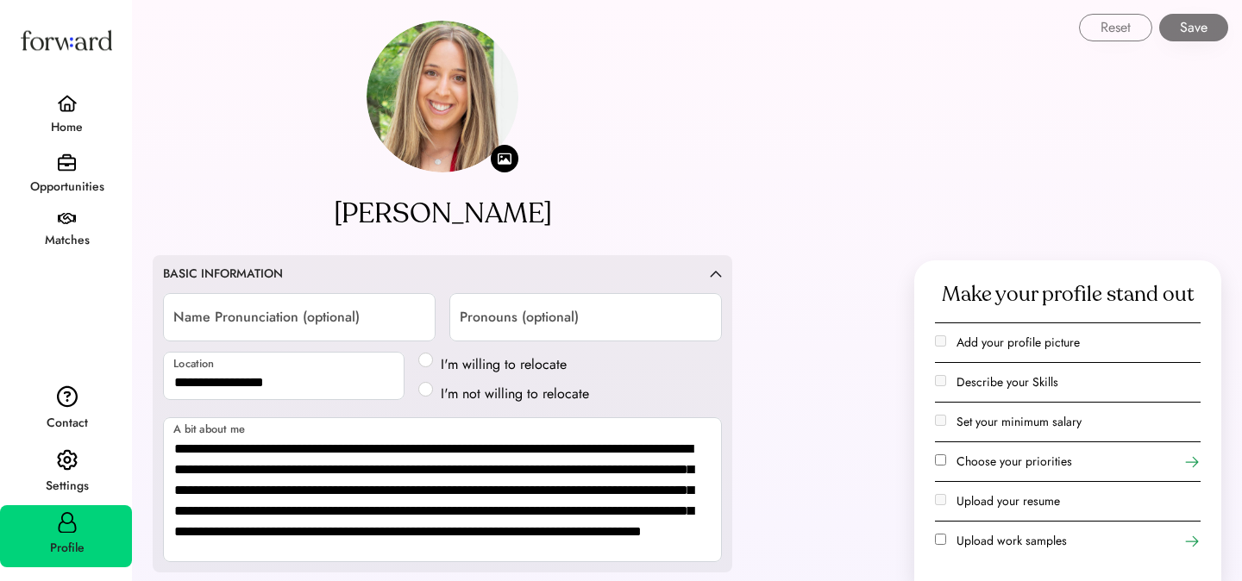
select select "*******"
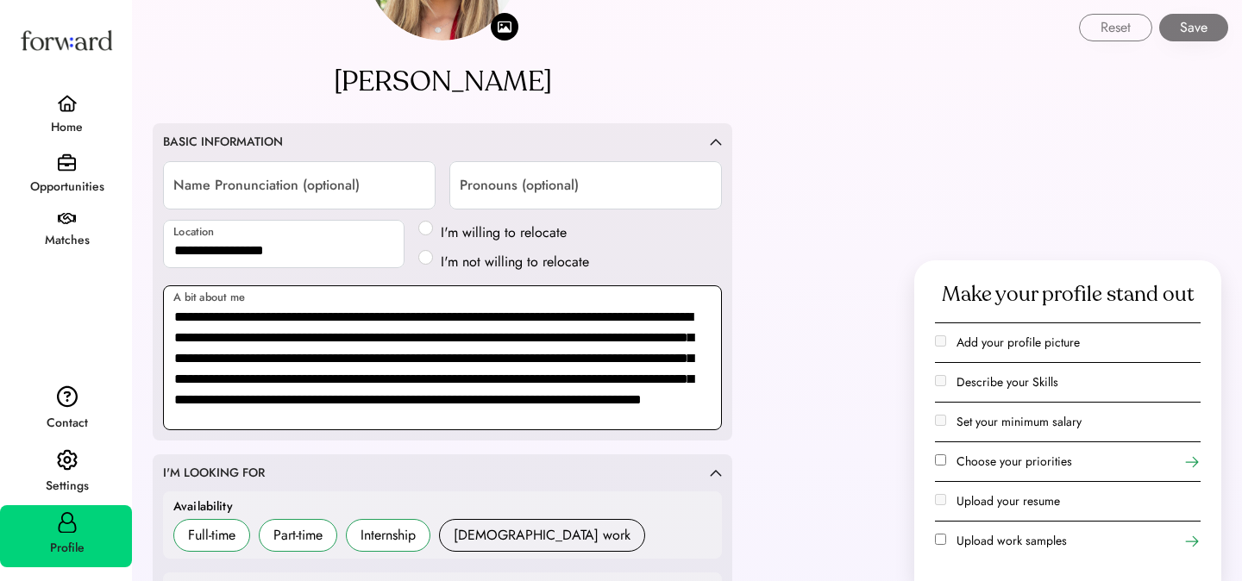
scroll to position [140, 0]
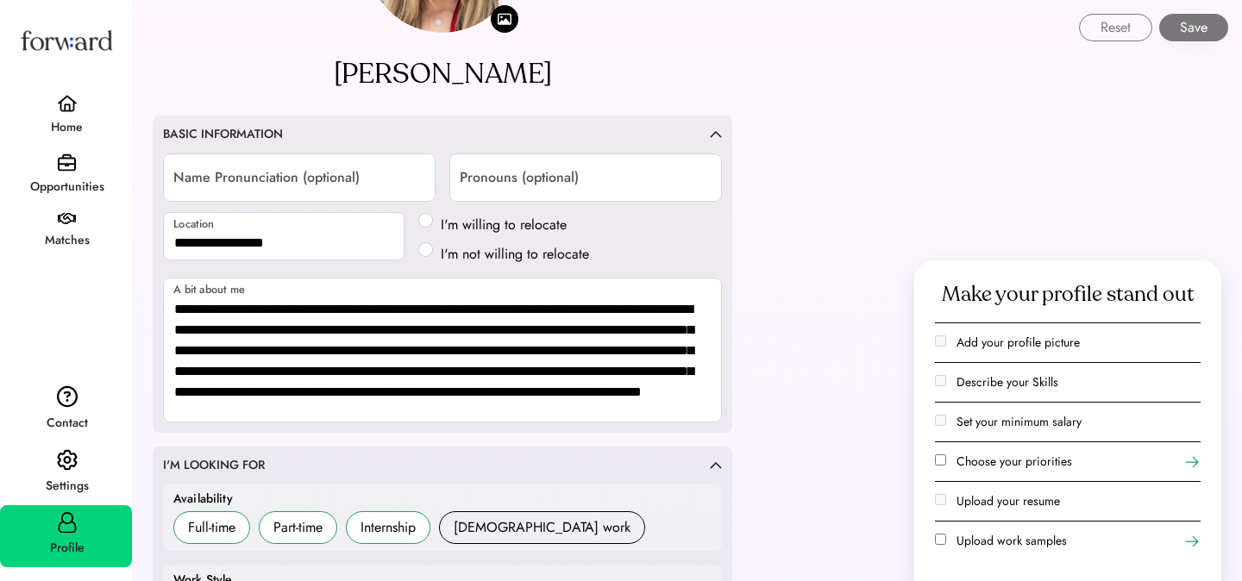
click at [63, 167] on img at bounding box center [67, 162] width 18 height 18
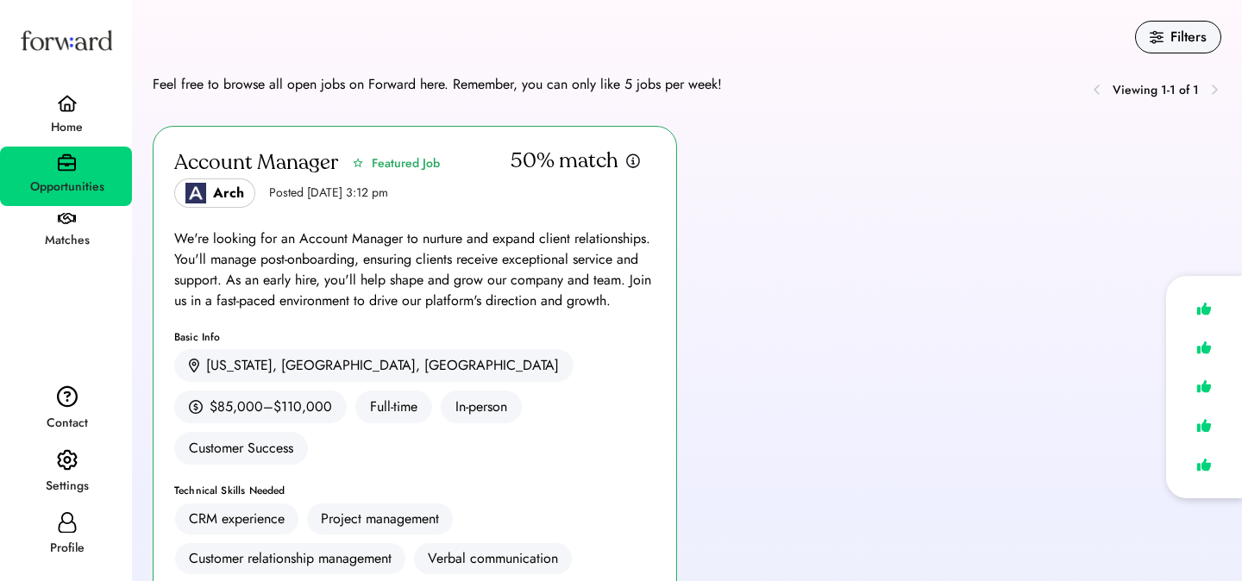
click at [354, 225] on div "Account Manager Featured Job Arch Posted Aug 6, 2025 3:12 pm 50% match We're lo…" at bounding box center [415, 437] width 524 height 623
click at [303, 235] on div "We're looking for an Account Manager to nurture and expand client relationships…" at bounding box center [414, 270] width 481 height 83
click at [458, 261] on div "We're looking for an Account Manager to nurture and expand client relationships…" at bounding box center [414, 270] width 481 height 83
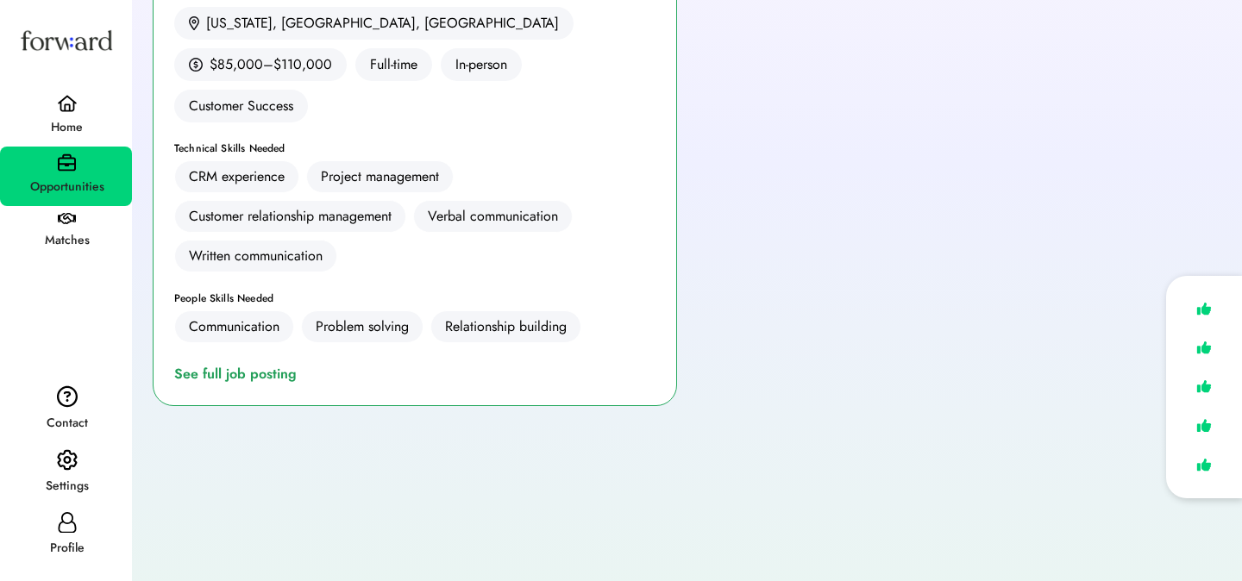
scroll to position [388, 0]
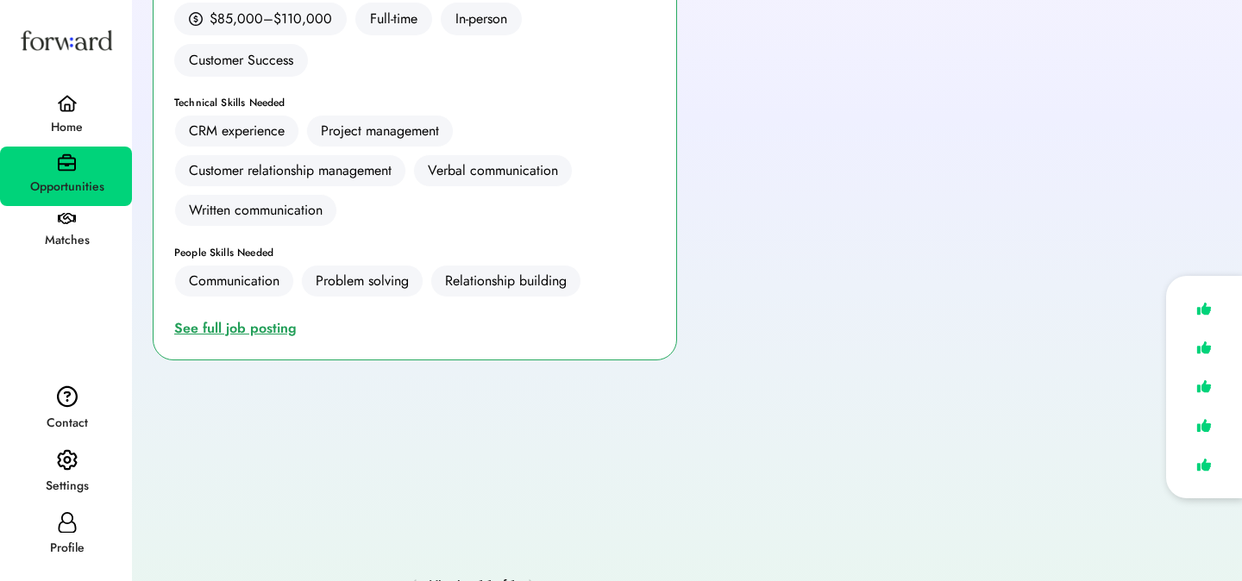
click at [263, 318] on div "See full job posting" at bounding box center [238, 328] width 129 height 21
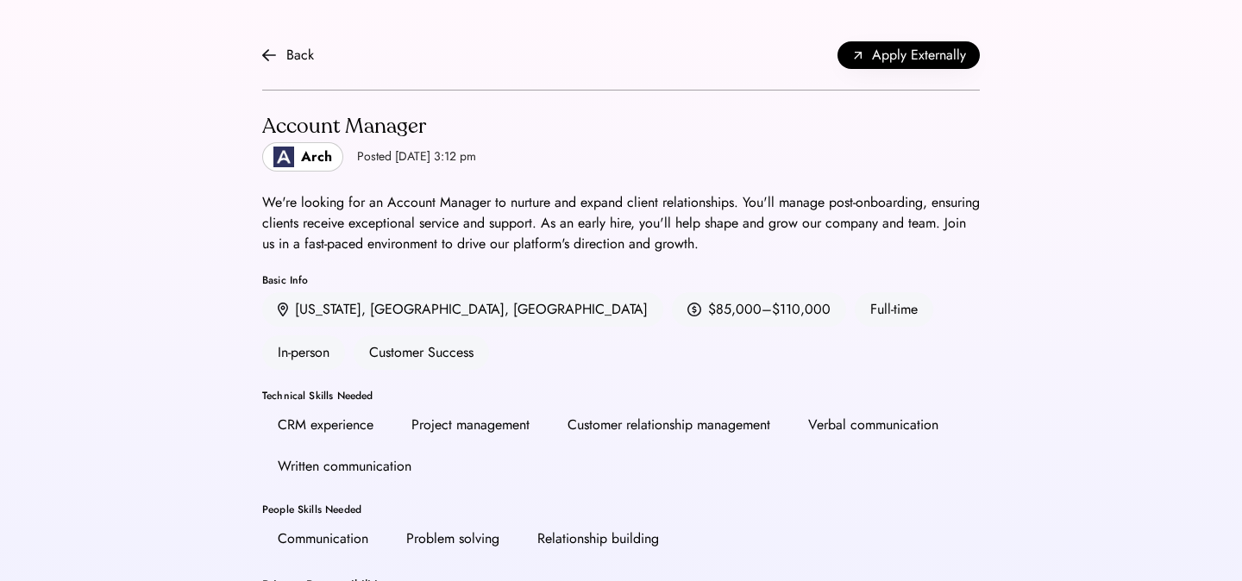
click at [274, 39] on div "Back Apply Externally" at bounding box center [620, 56] width 717 height 70
click at [275, 56] on img at bounding box center [269, 55] width 14 height 14
click at [268, 55] on img at bounding box center [269, 55] width 14 height 14
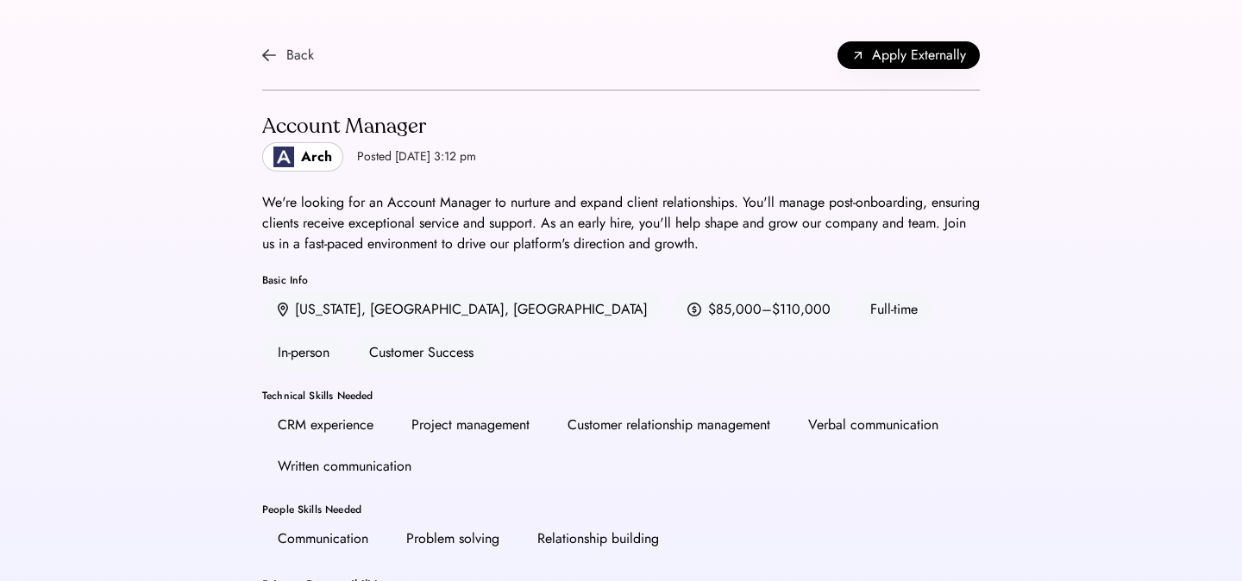
click at [268, 55] on img at bounding box center [269, 55] width 14 height 14
click at [297, 52] on div "Back" at bounding box center [300, 55] width 28 height 21
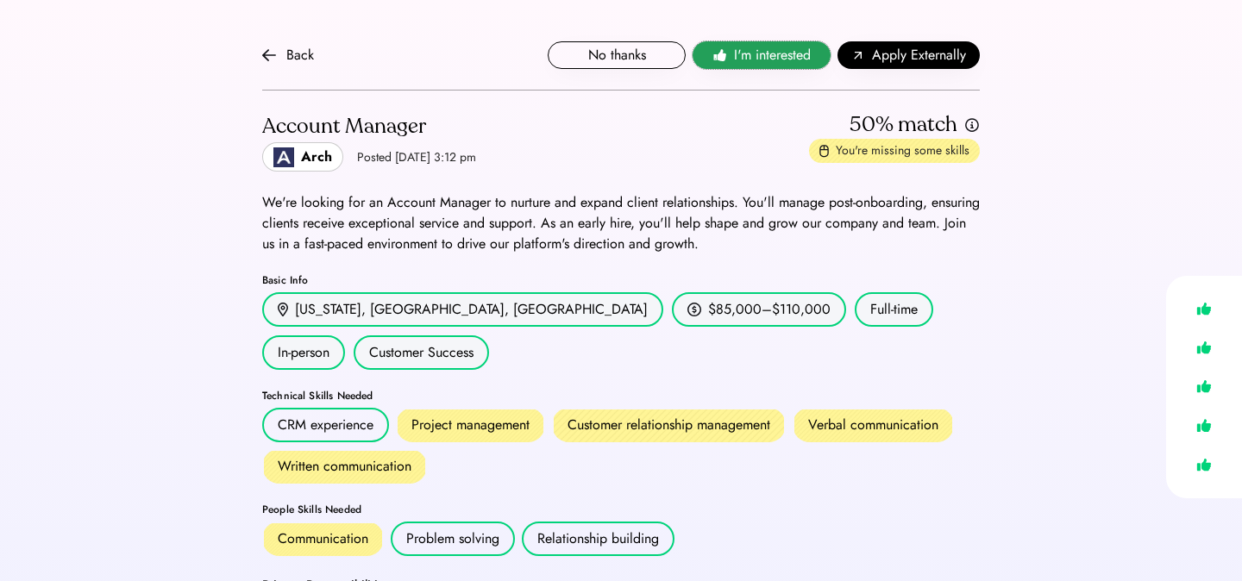
click at [774, 47] on span "I'm interested" at bounding box center [772, 55] width 77 height 21
